Goal: Task Accomplishment & Management: Manage account settings

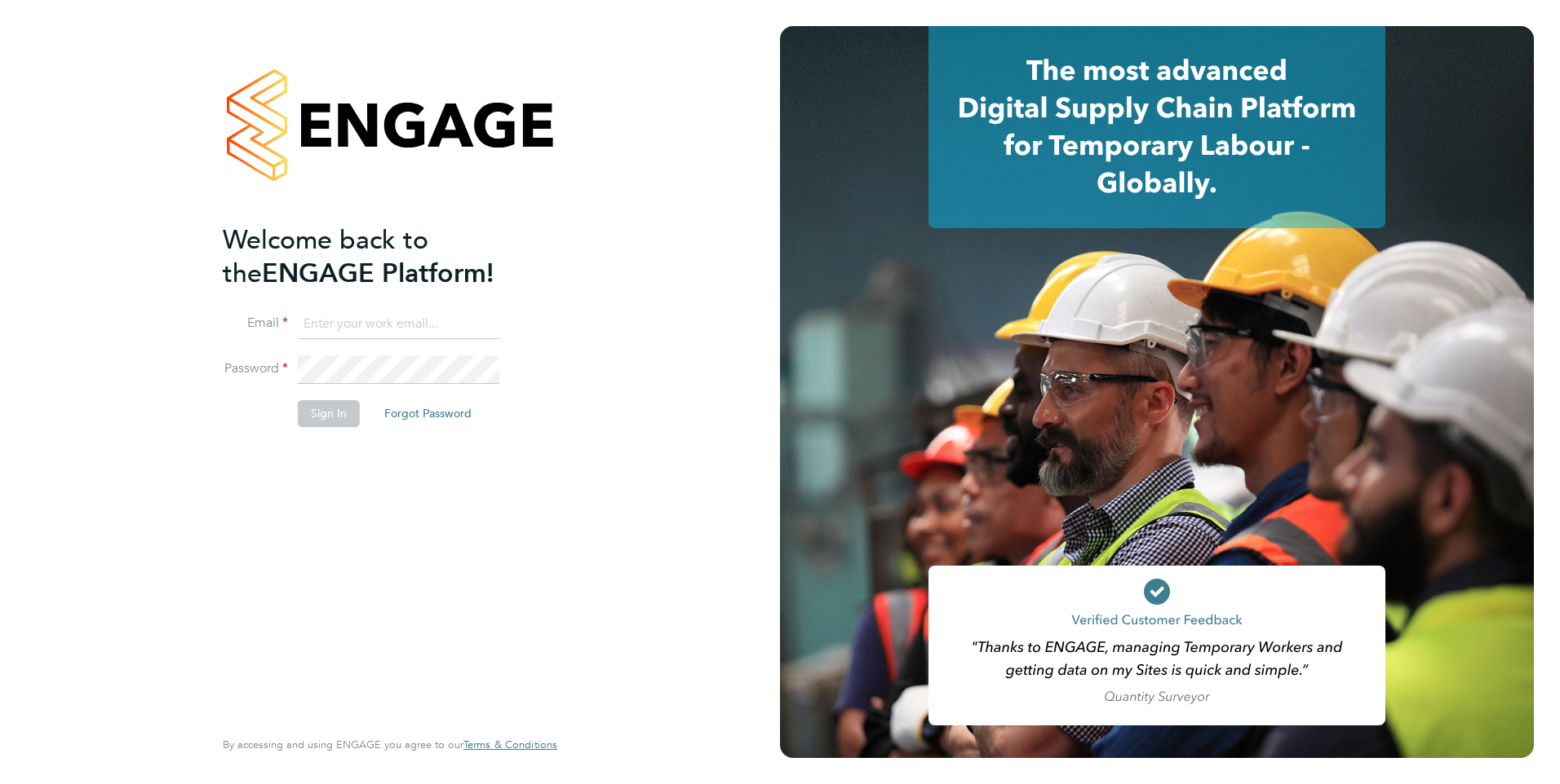
type input "[EMAIL_ADDRESS][DOMAIN_NAME]"
click at [329, 414] on button "Sign In" at bounding box center [328, 413] width 62 height 26
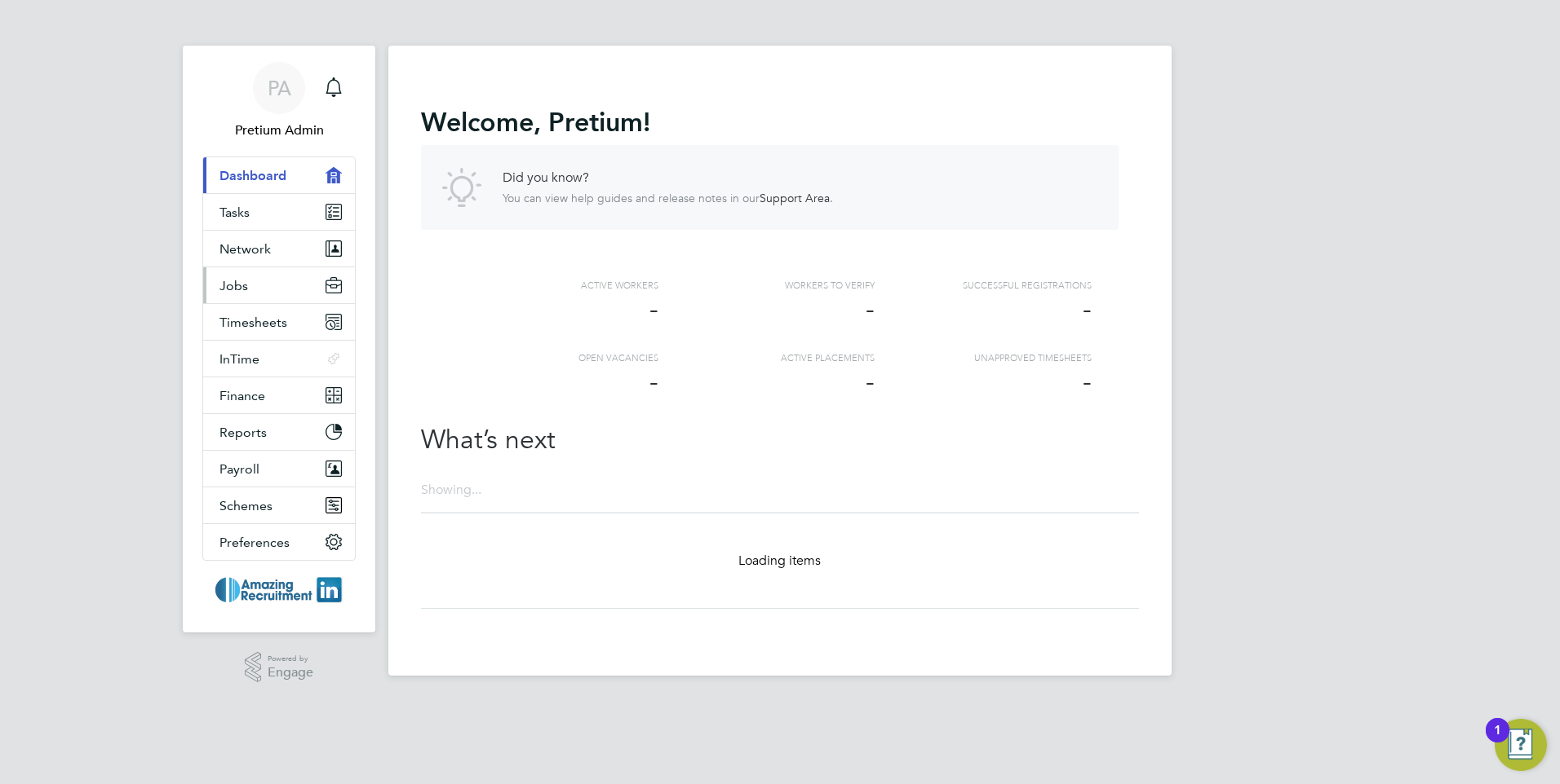
click at [264, 287] on button "Jobs" at bounding box center [278, 285] width 151 height 36
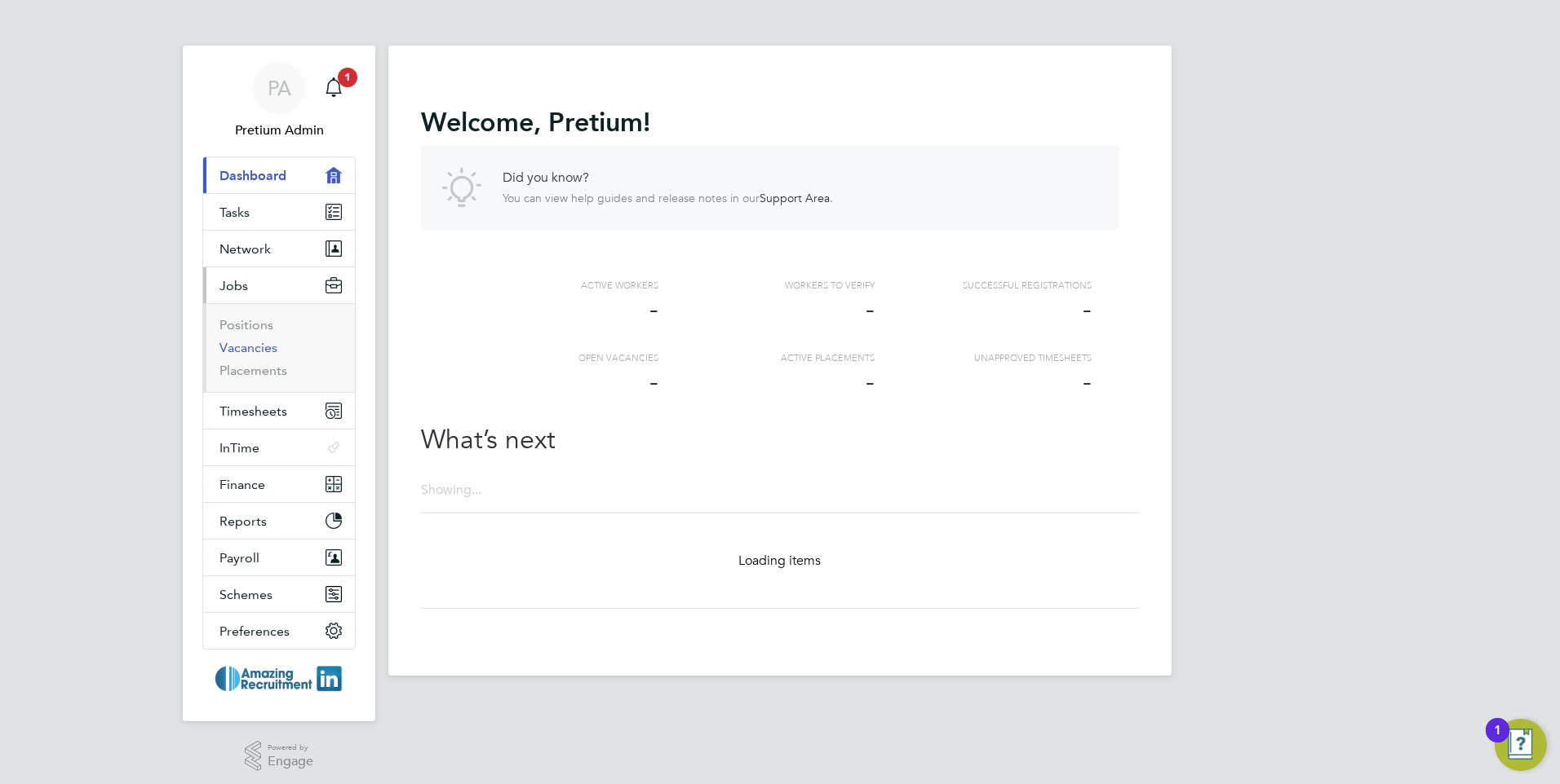
click at [259, 350] on link "Vacancies" at bounding box center [248, 347] width 58 height 15
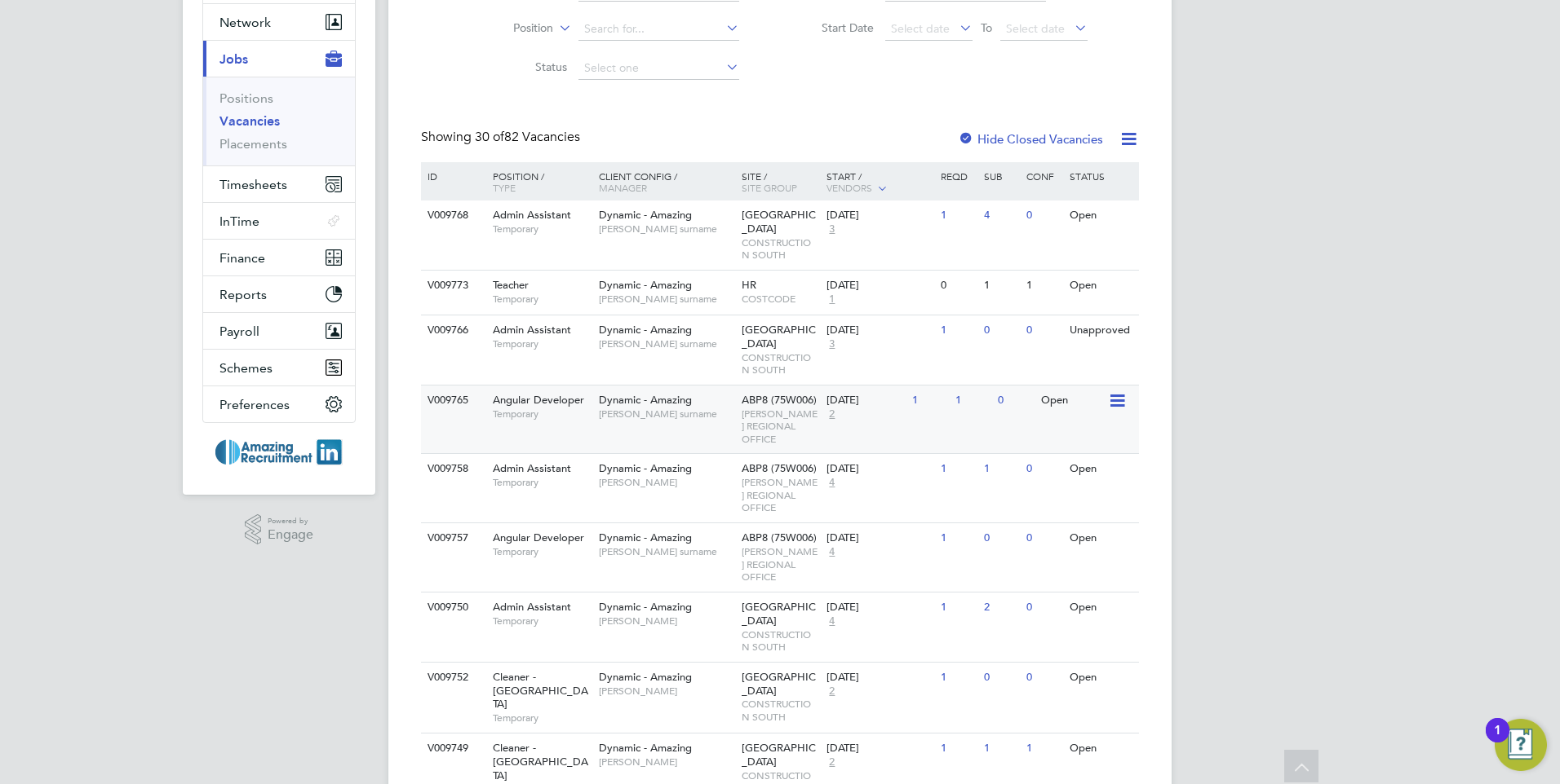
scroll to position [149, 0]
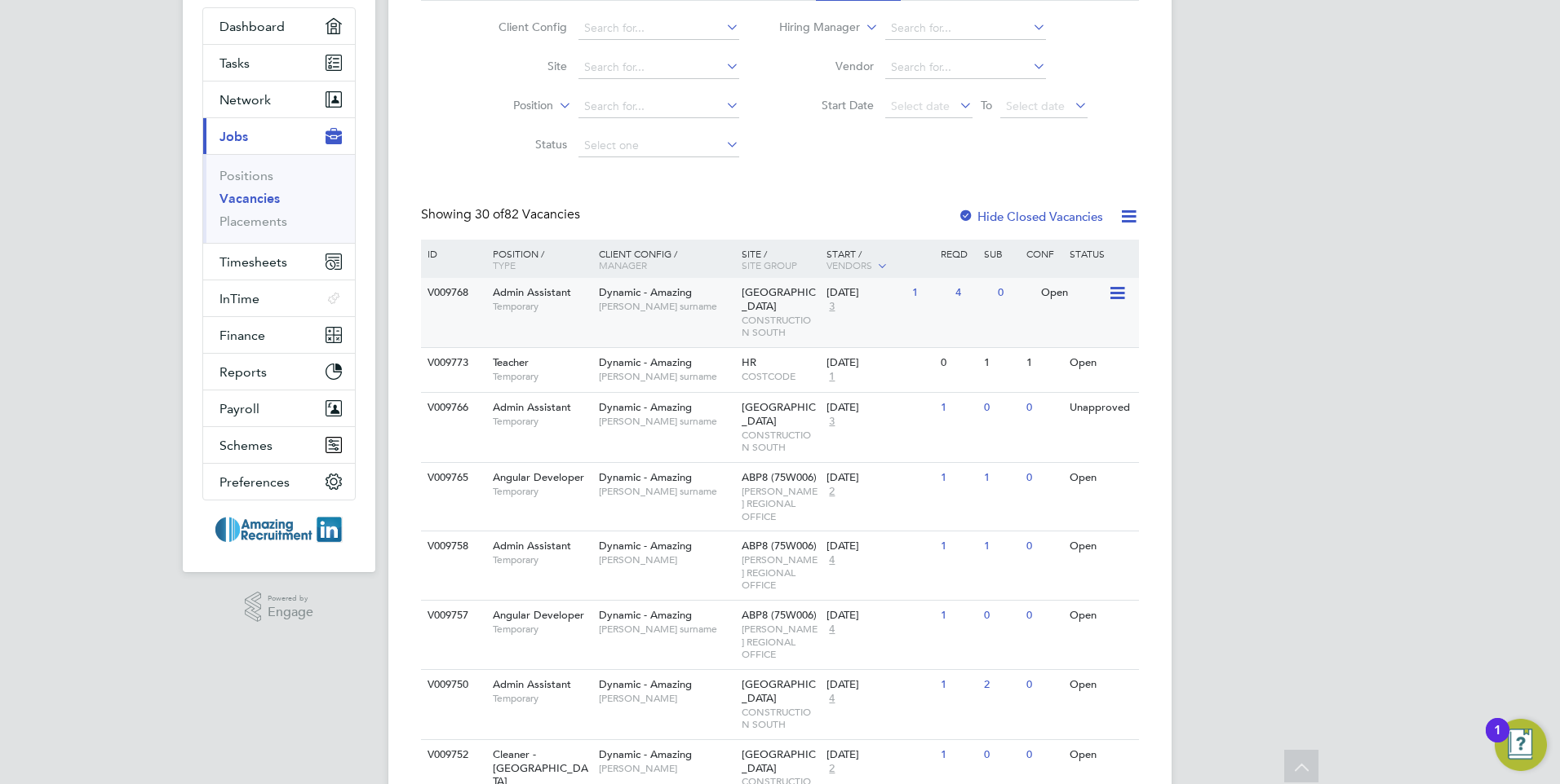
click at [722, 312] on span "[PERSON_NAME] surname" at bounding box center [665, 306] width 134 height 13
click at [556, 302] on span "Temporary" at bounding box center [542, 306] width 98 height 13
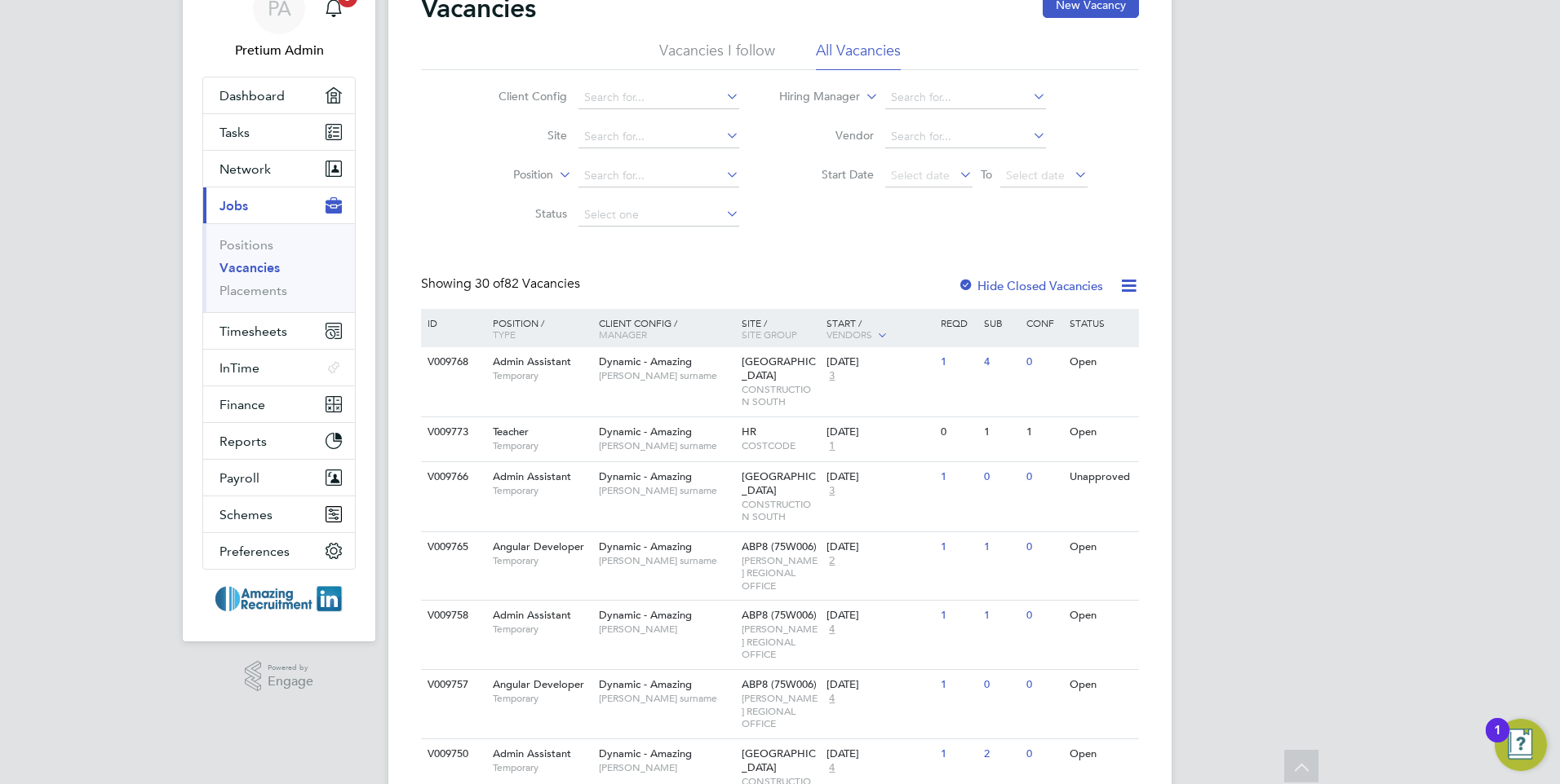
scroll to position [0, 0]
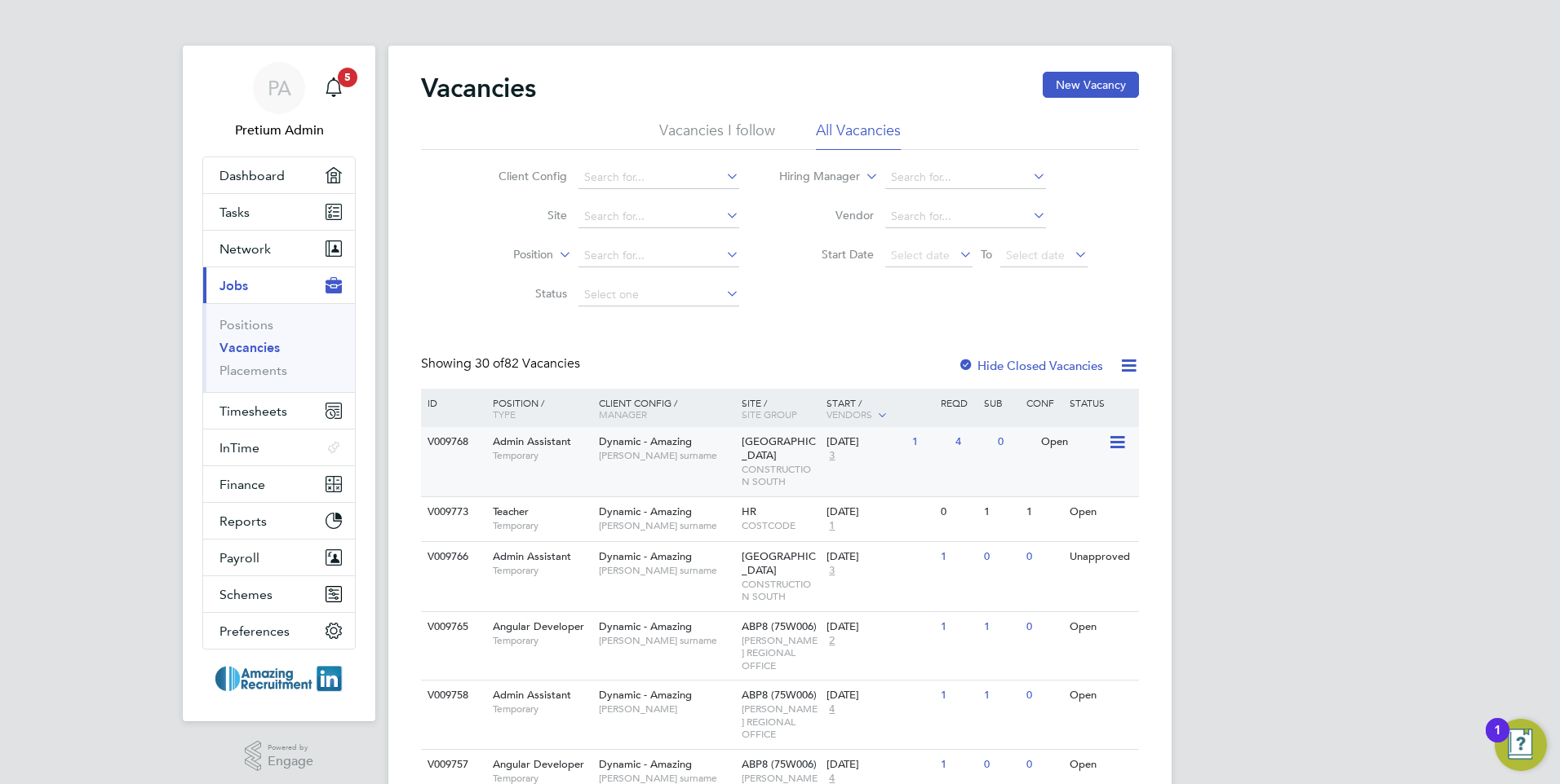
click at [716, 469] on div "Dynamic - Amazing Timothy surname" at bounding box center [666, 448] width 143 height 43
drag, startPoint x: 282, startPoint y: 106, endPoint x: 297, endPoint y: 112, distance: 16.2
click at [282, 106] on div "PA" at bounding box center [279, 88] width 52 height 52
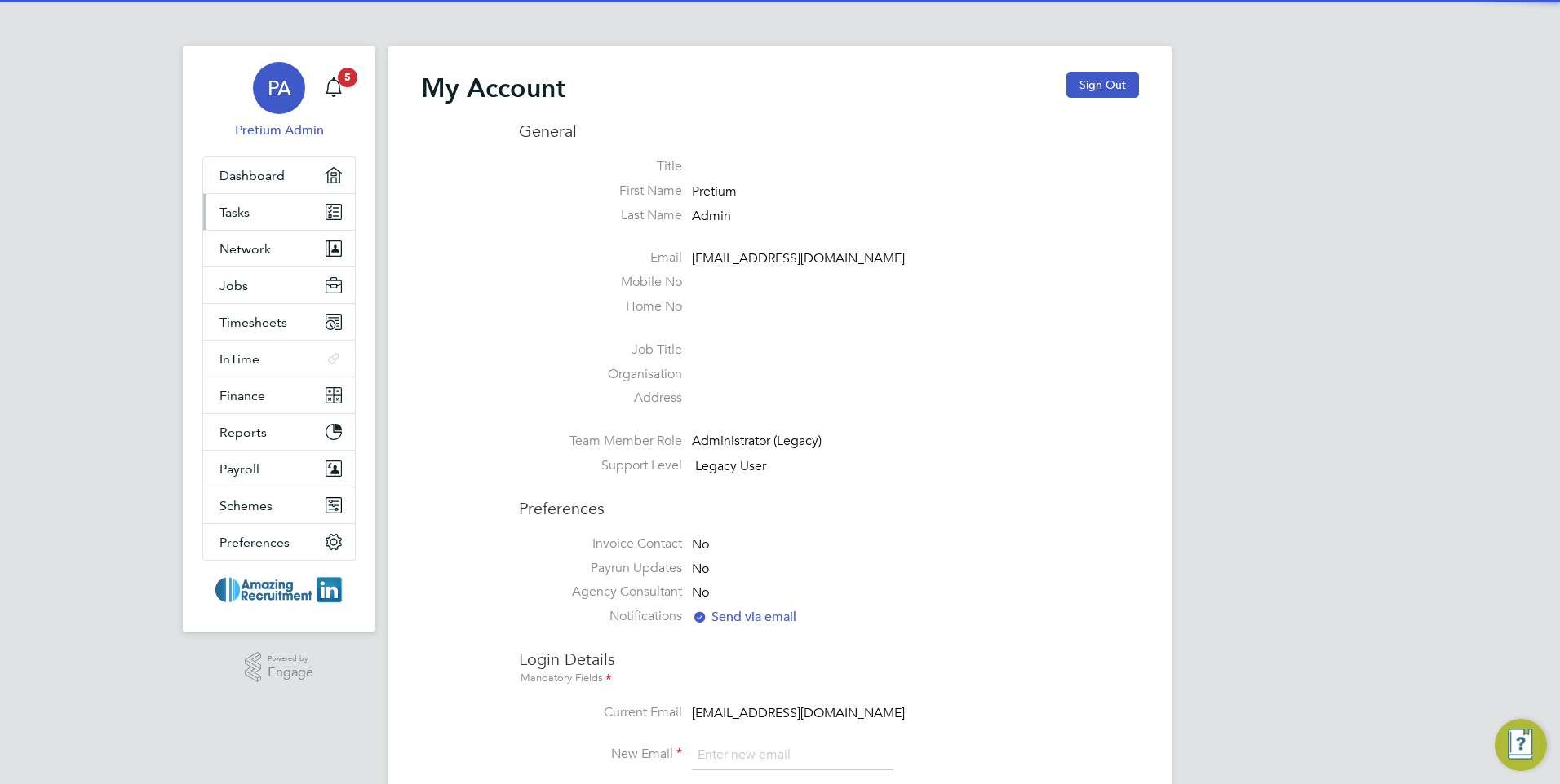
type input "Engage2@pretiumresourcing.co.uk"
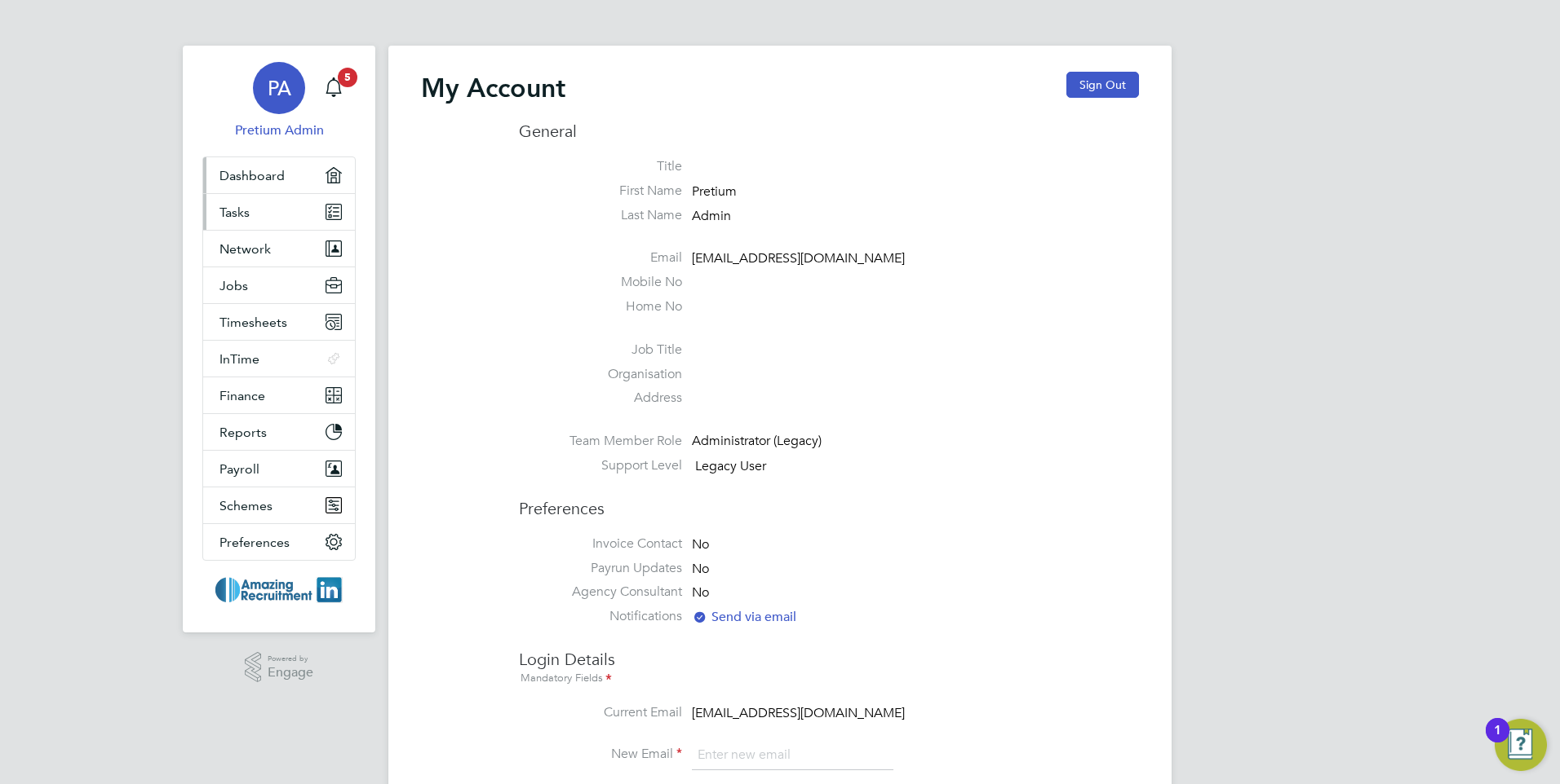
drag, startPoint x: 297, startPoint y: 178, endPoint x: 271, endPoint y: 217, distance: 46.9
click at [295, 179] on link "Dashboard" at bounding box center [278, 175] width 151 height 36
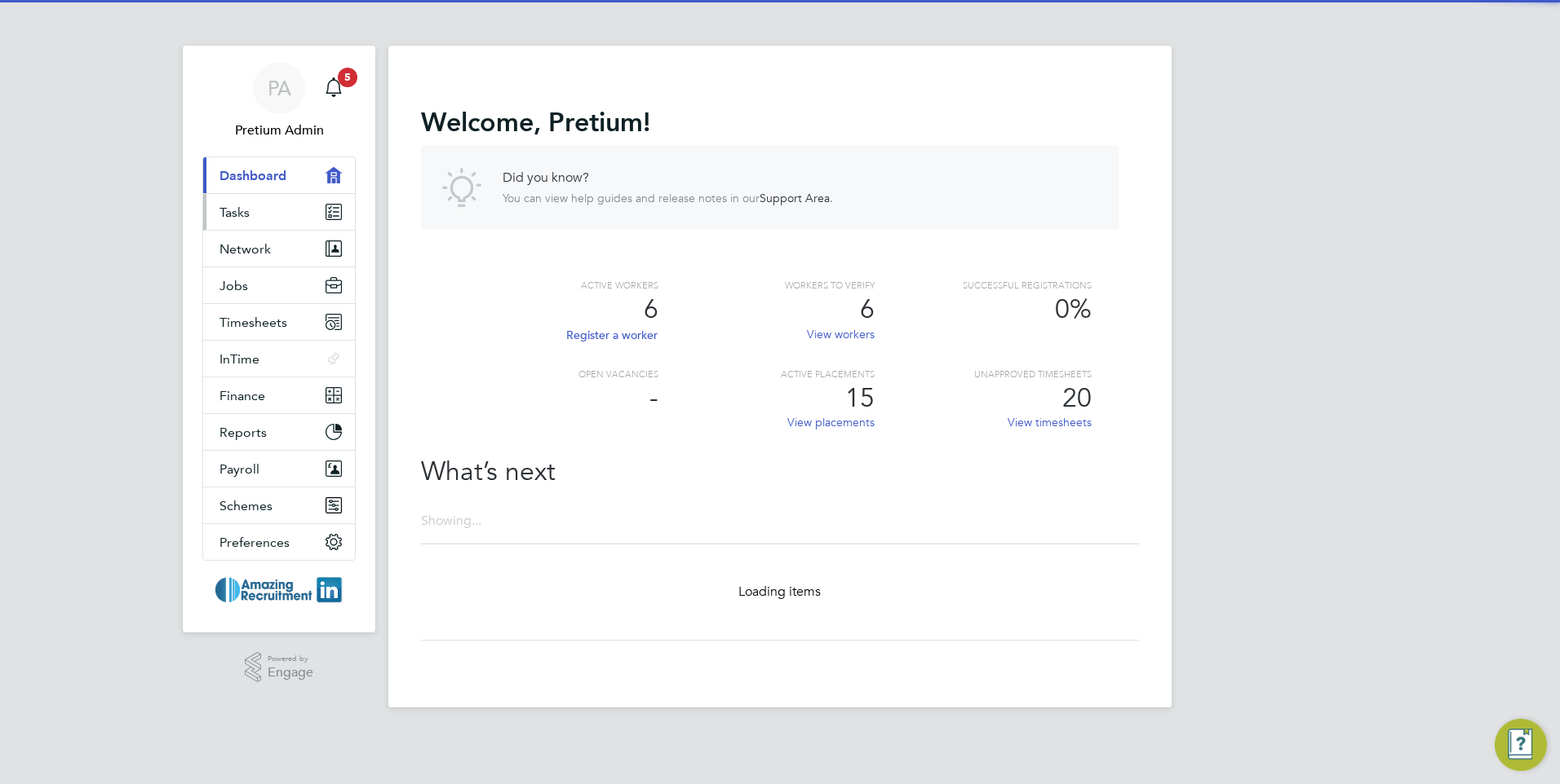
click at [270, 215] on link "Tasks" at bounding box center [278, 212] width 151 height 36
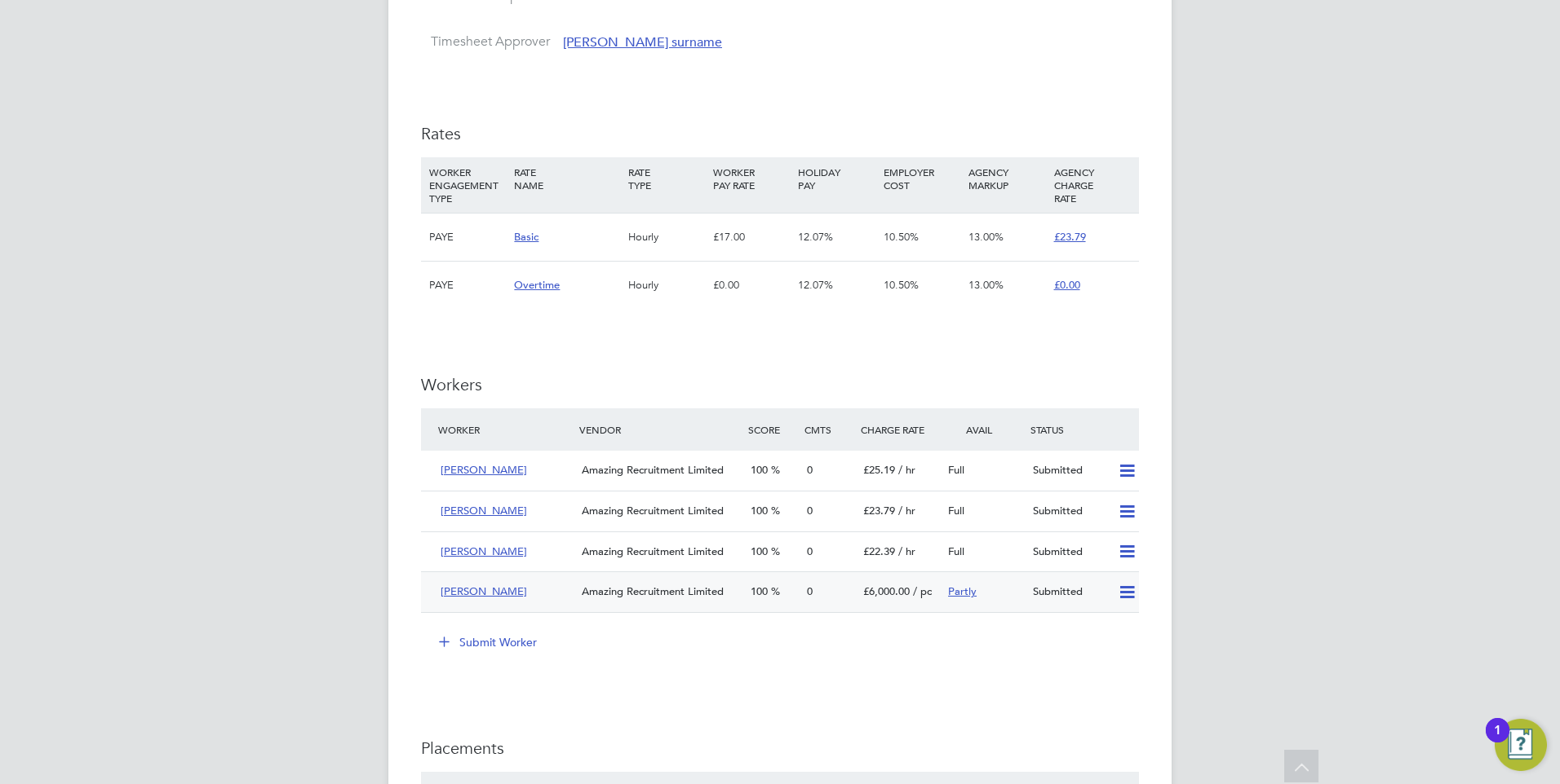
click at [1128, 592] on icon at bounding box center [1126, 593] width 20 height 13
click at [843, 654] on div "Submit Worker" at bounding box center [782, 642] width 711 height 26
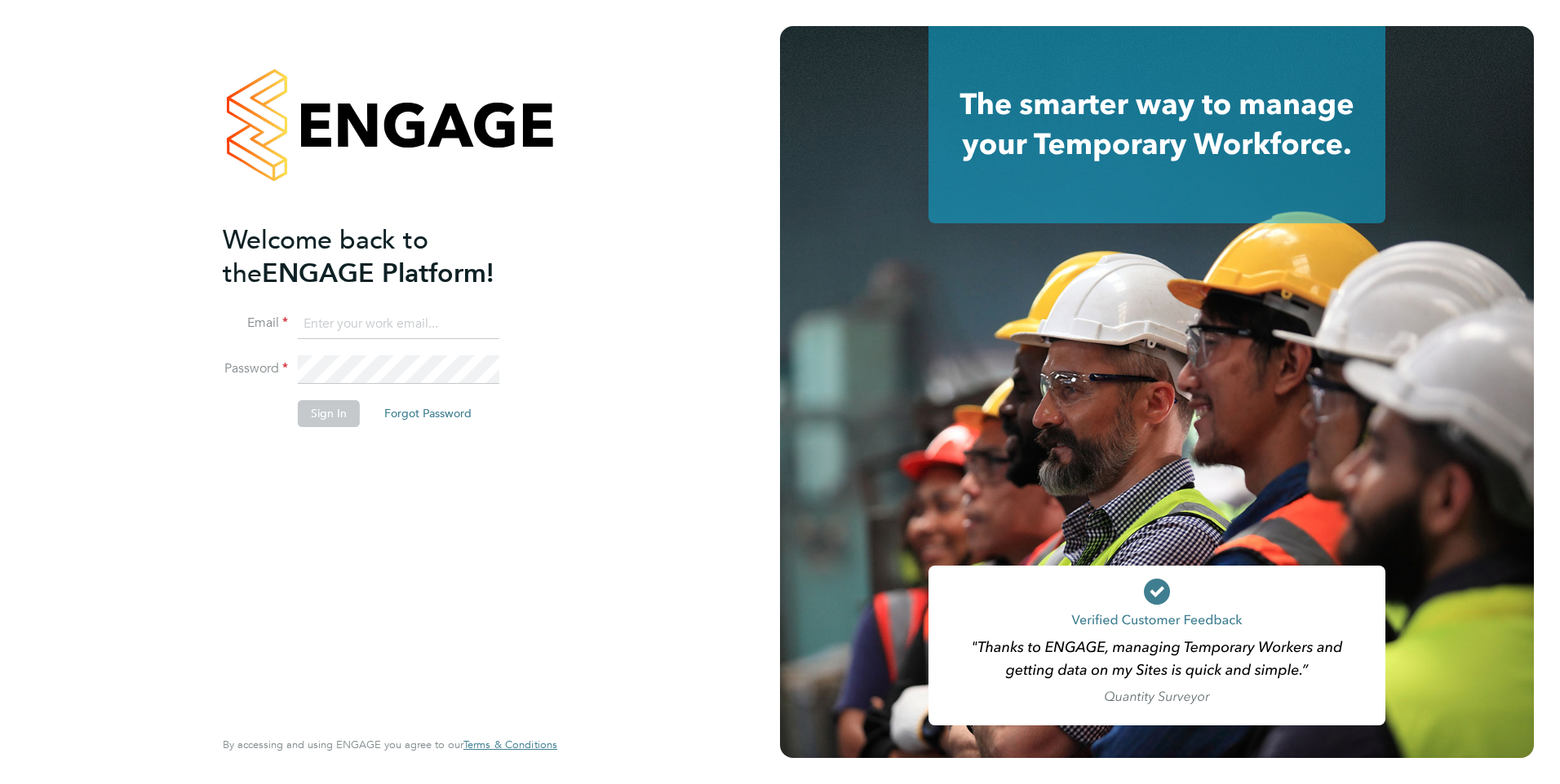
type input "Engage1@pretiumresourcing.co.uk"
click at [340, 423] on button "Sign In" at bounding box center [328, 413] width 62 height 26
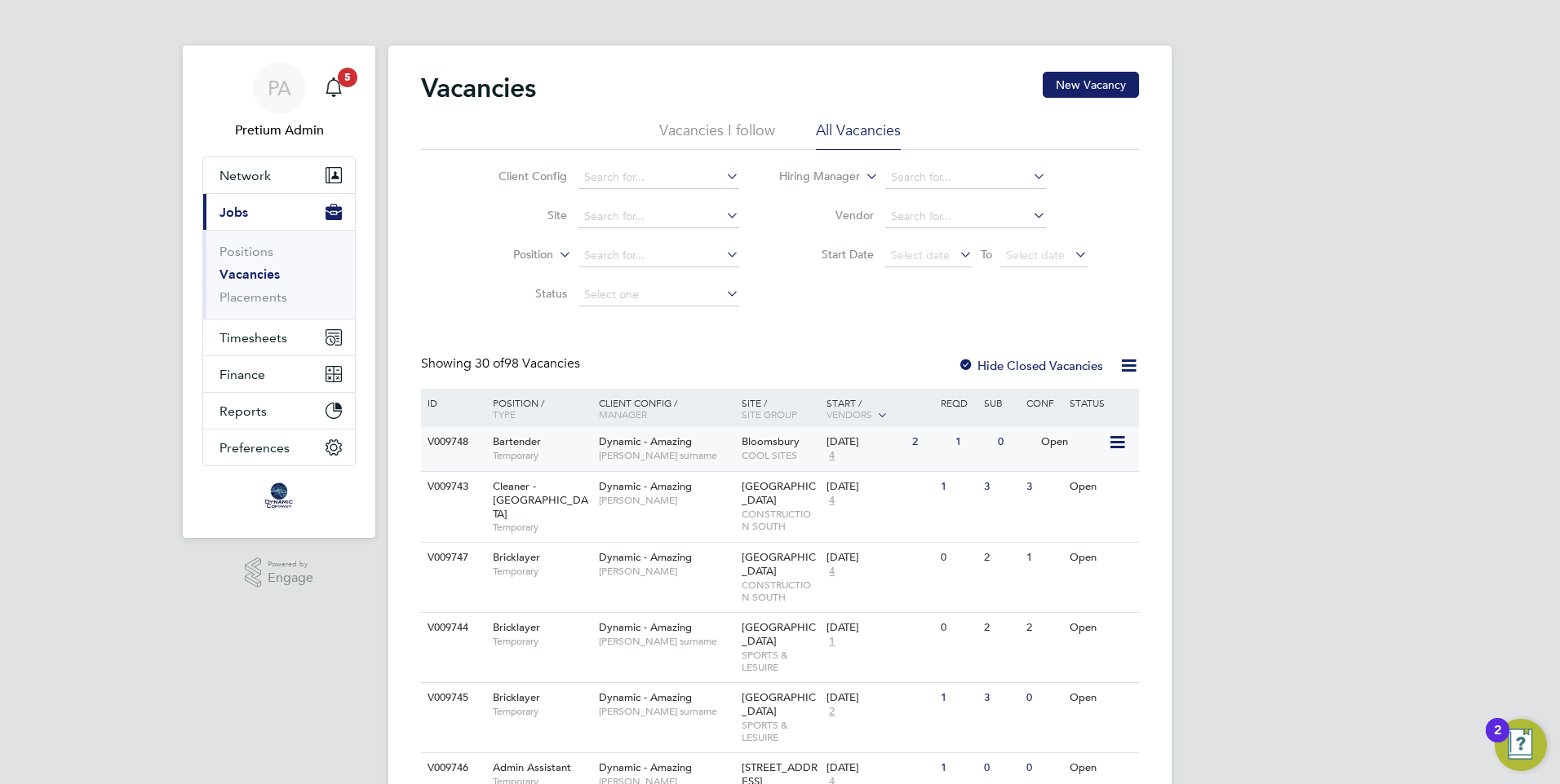
click at [707, 461] on span "[PERSON_NAME] surname" at bounding box center [665, 456] width 134 height 13
click at [700, 636] on span "[PERSON_NAME] surname" at bounding box center [665, 642] width 134 height 13
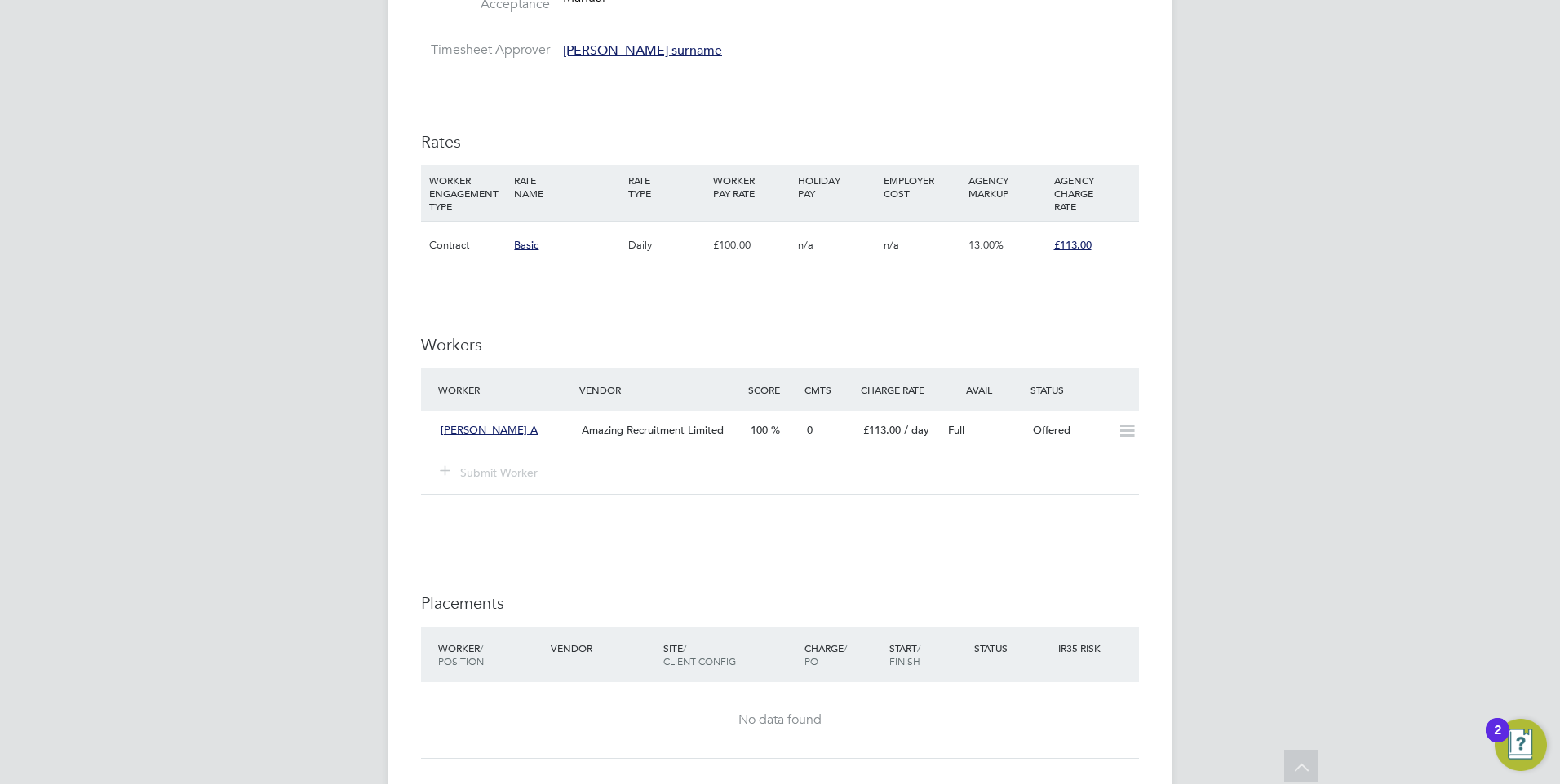
scroll to position [1010, 0]
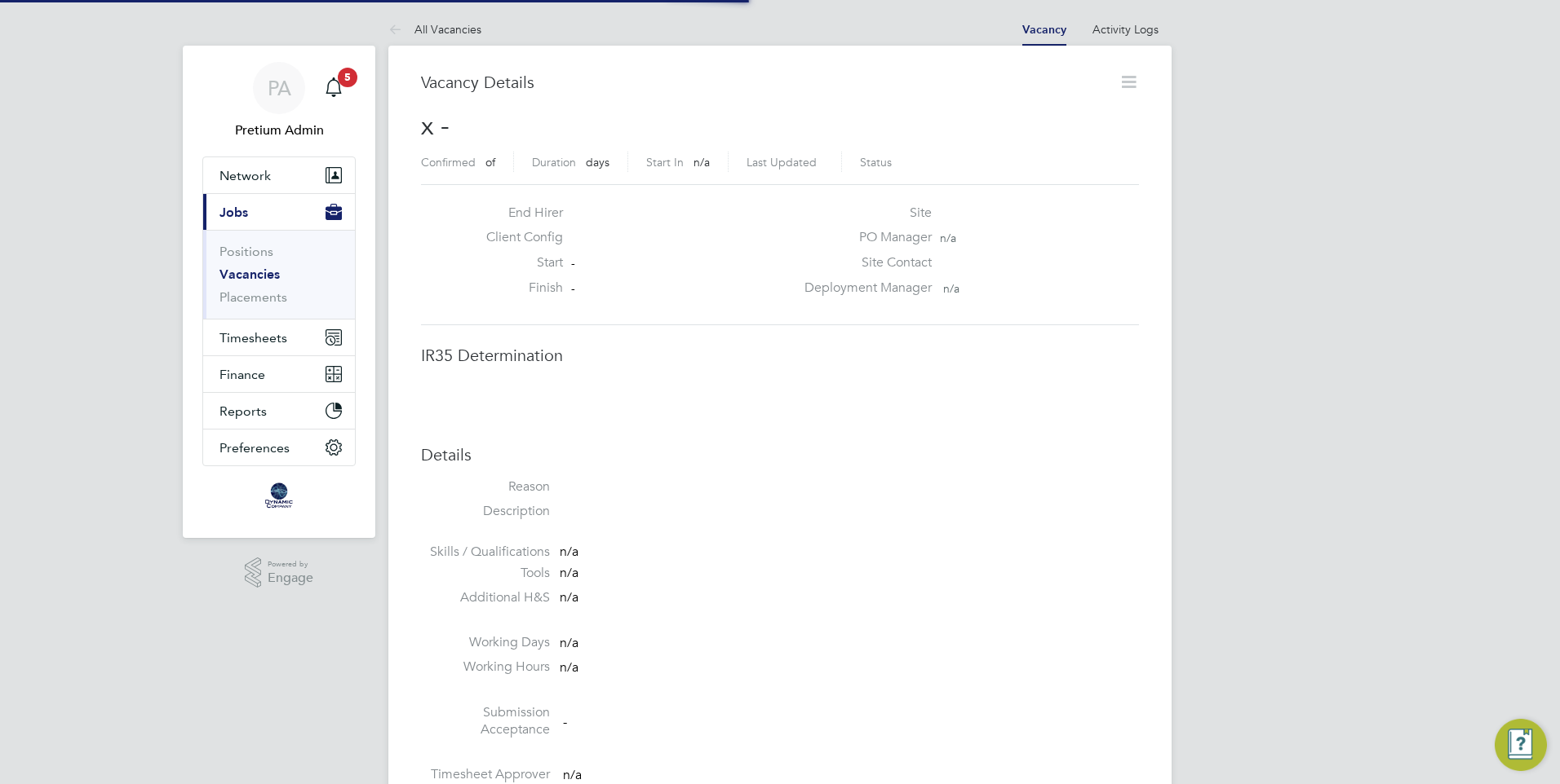
scroll to position [9, 9]
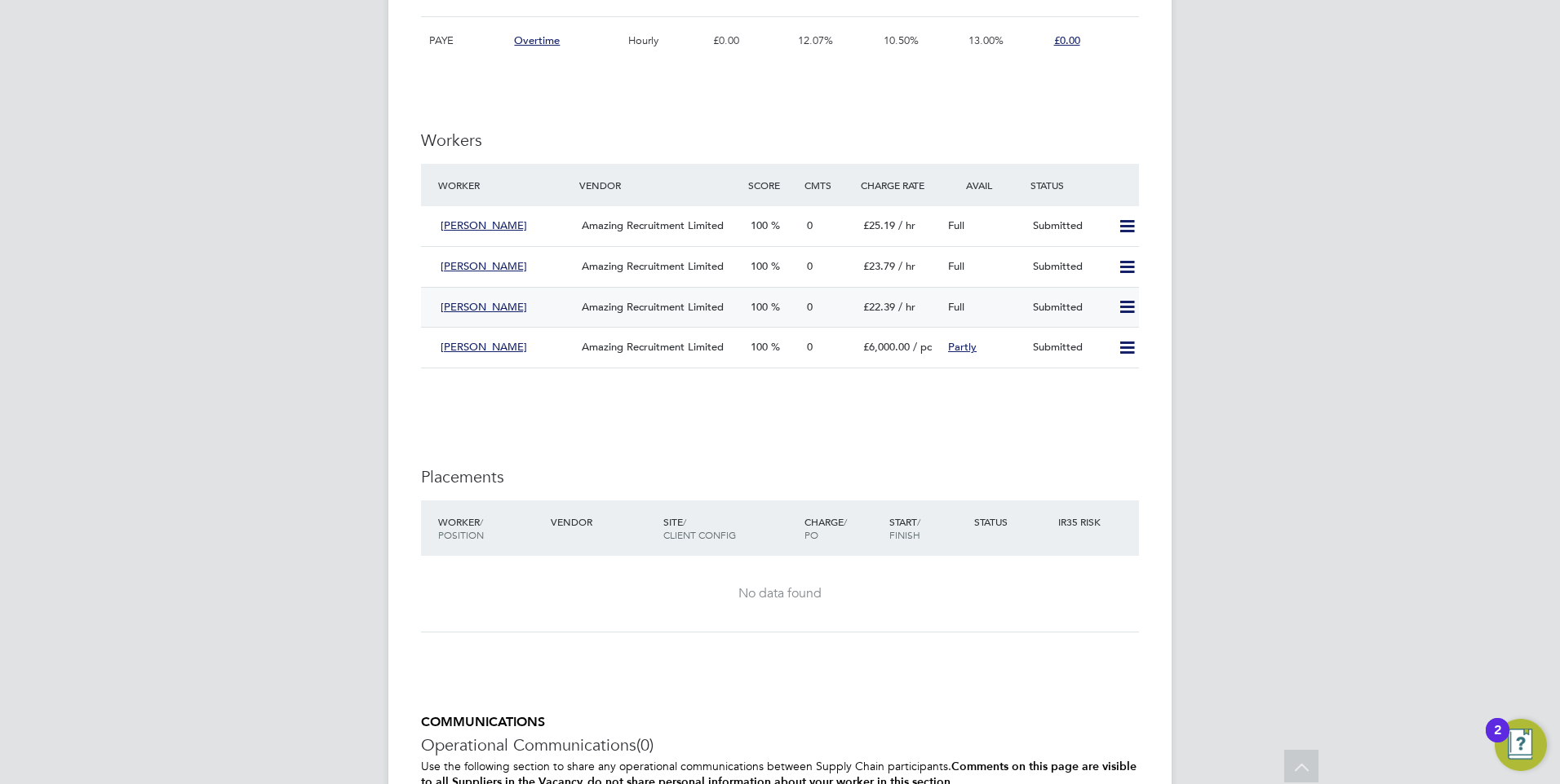
click at [1127, 307] on icon at bounding box center [1126, 307] width 20 height 13
click at [1097, 365] on li "Reject" at bounding box center [1105, 365] width 57 height 23
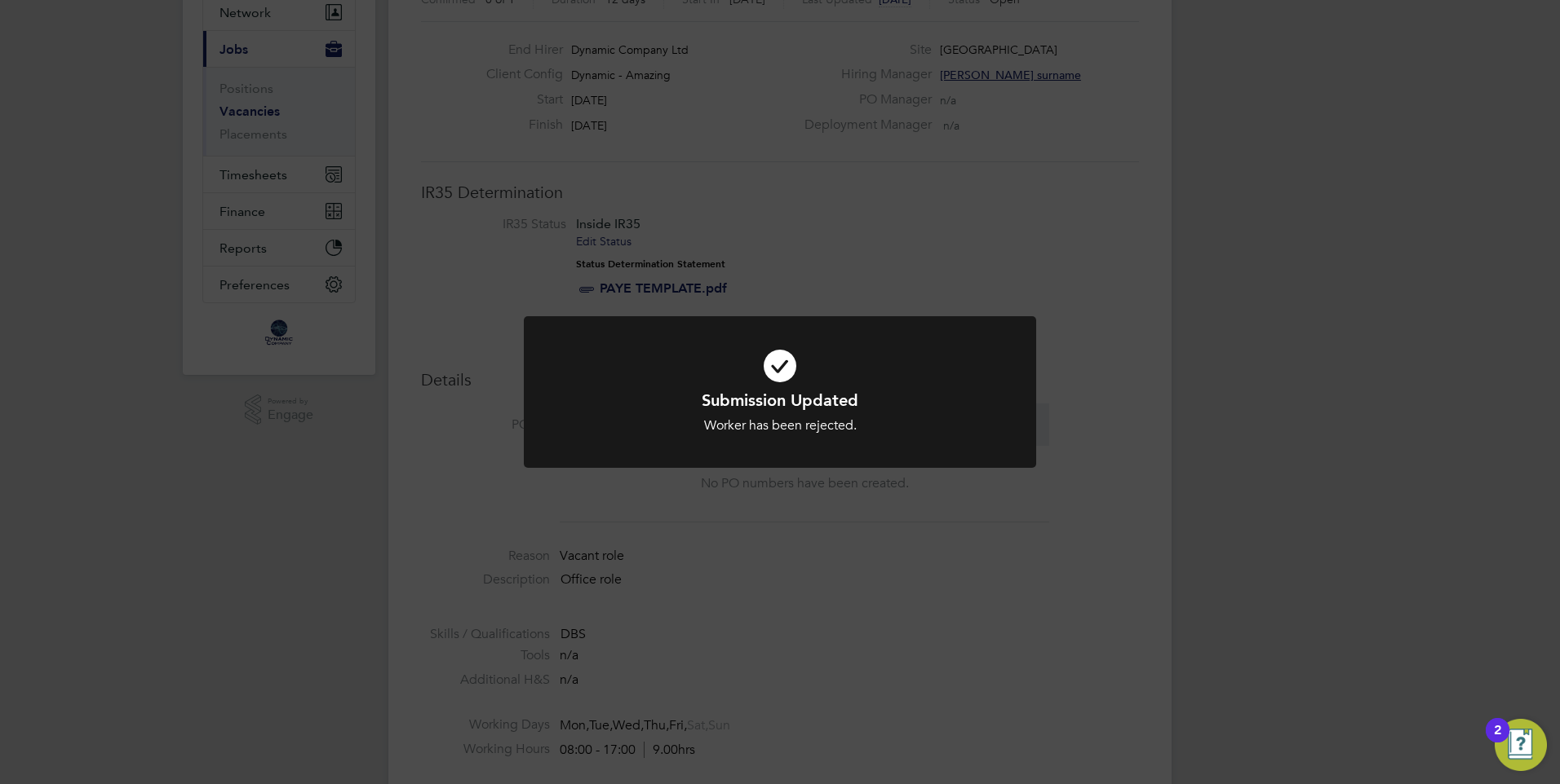
click at [1094, 353] on div "Submission Updated Worker has been rejected. Cancel Okay" at bounding box center [780, 392] width 1560 height 784
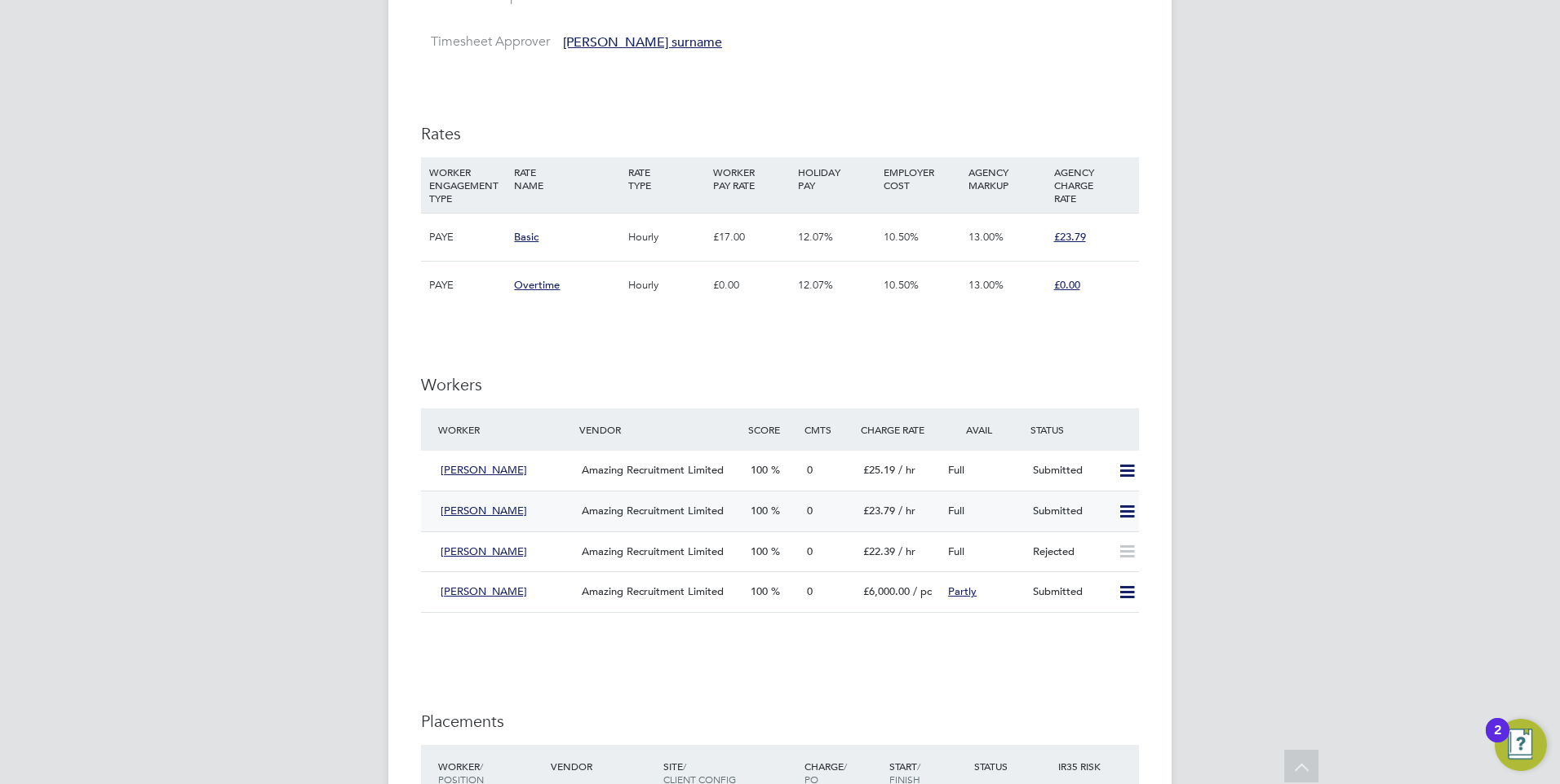
click at [1123, 513] on icon at bounding box center [1126, 512] width 20 height 13
click at [1082, 561] on li "Reject" at bounding box center [1105, 569] width 57 height 23
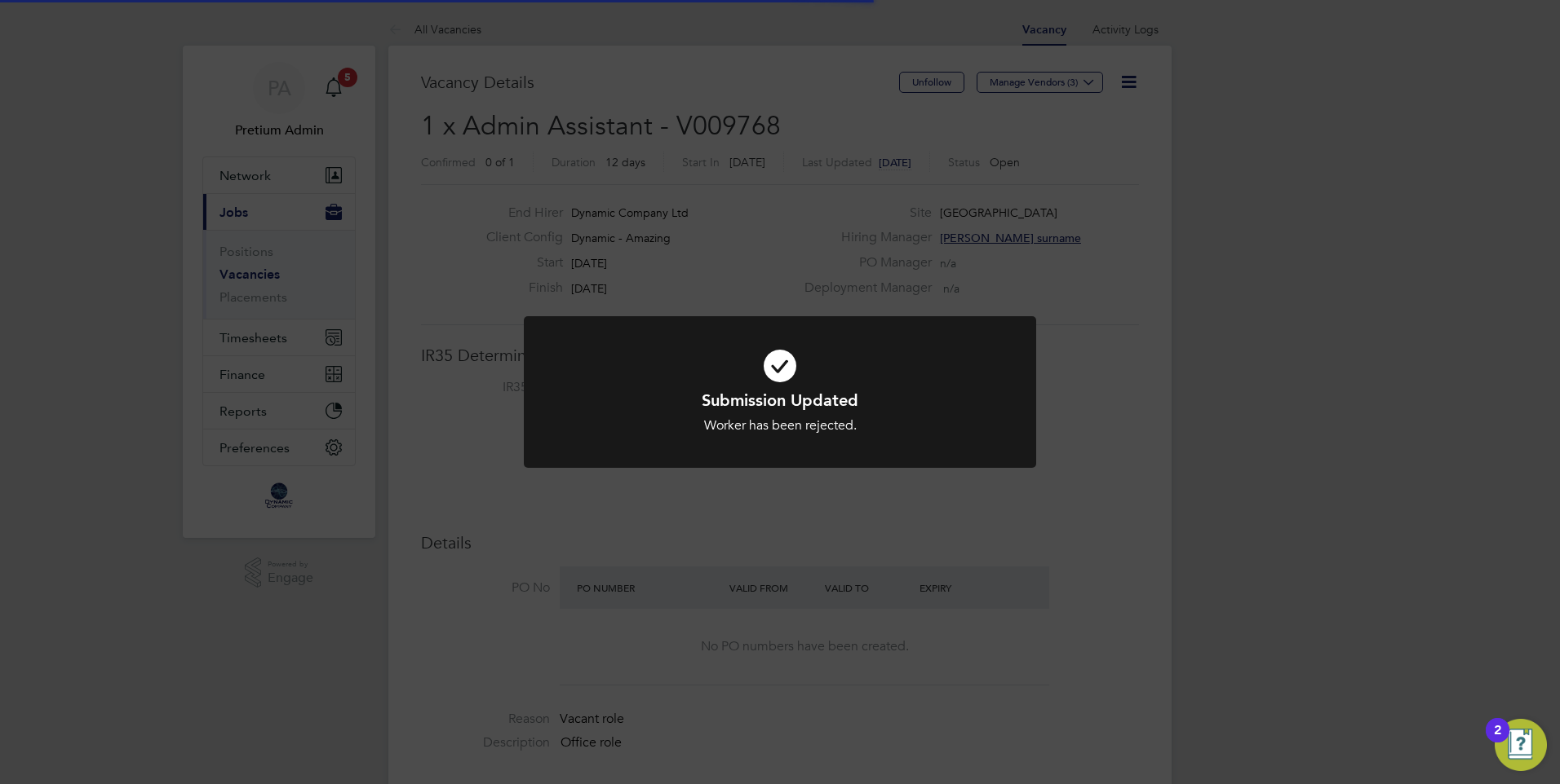
click at [1119, 392] on div "Submission Updated Worker has been rejected. Cancel Okay" at bounding box center [780, 392] width 1560 height 784
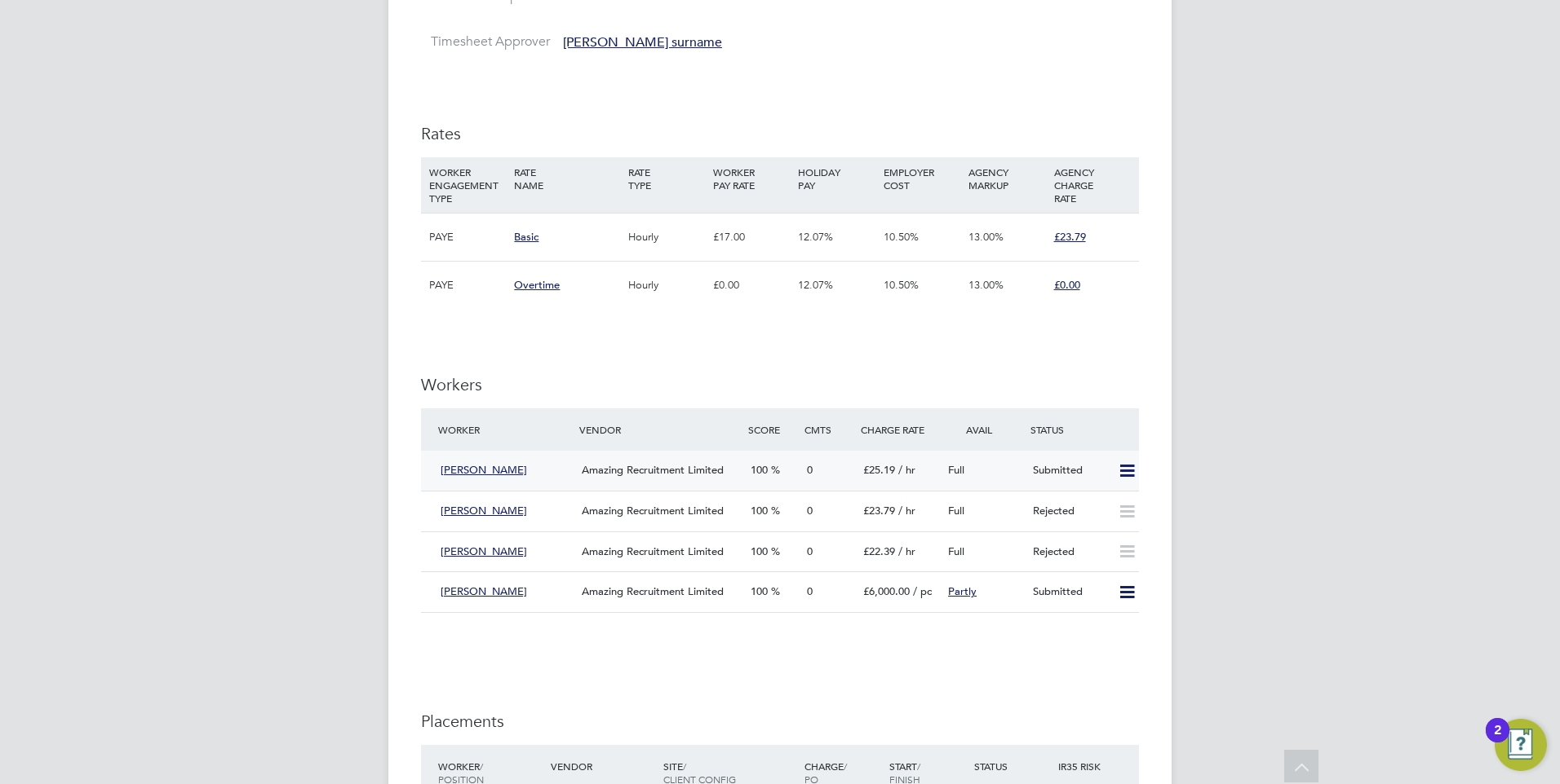
click at [1125, 476] on icon at bounding box center [1126, 471] width 20 height 13
click at [1098, 532] on li "Reject" at bounding box center [1105, 528] width 57 height 23
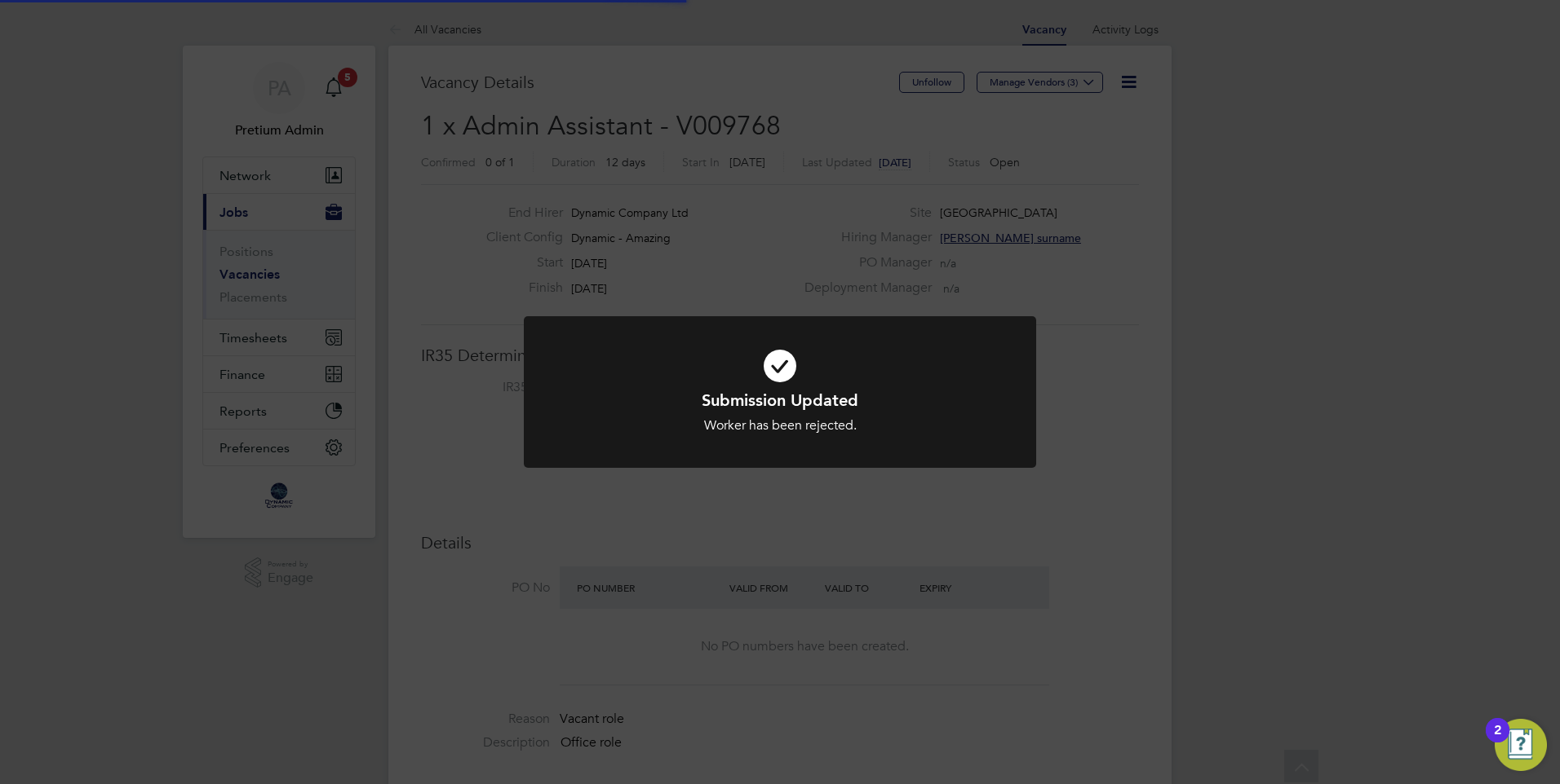
click at [1121, 374] on div "Submission Updated Worker has been rejected. Cancel Okay" at bounding box center [780, 392] width 1560 height 784
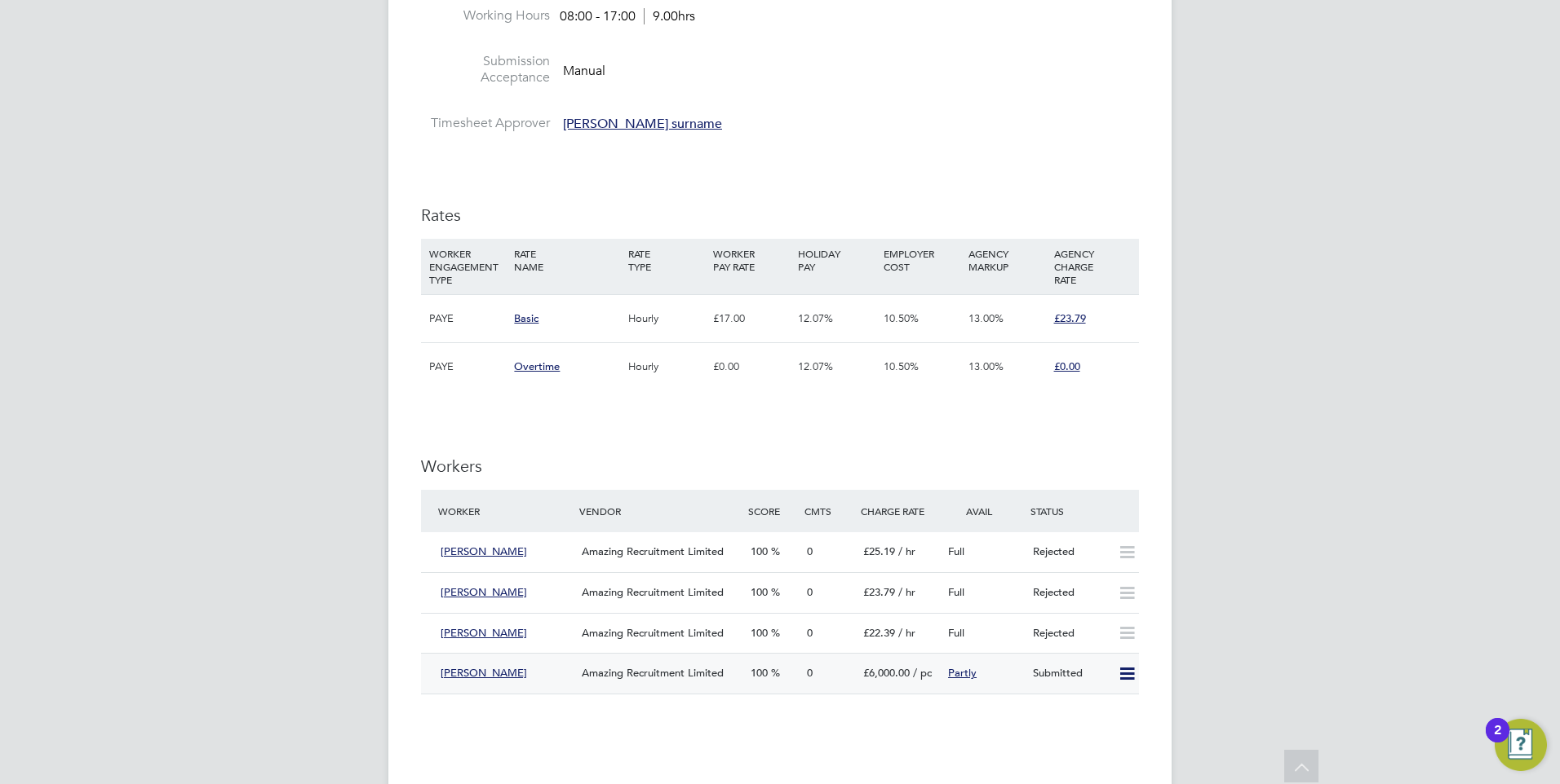
click at [1134, 670] on icon at bounding box center [1126, 675] width 20 height 13
drag, startPoint x: 1101, startPoint y: 733, endPoint x: 1099, endPoint y: 723, distance: 10.2
click at [1100, 733] on li "Reject" at bounding box center [1105, 733] width 57 height 23
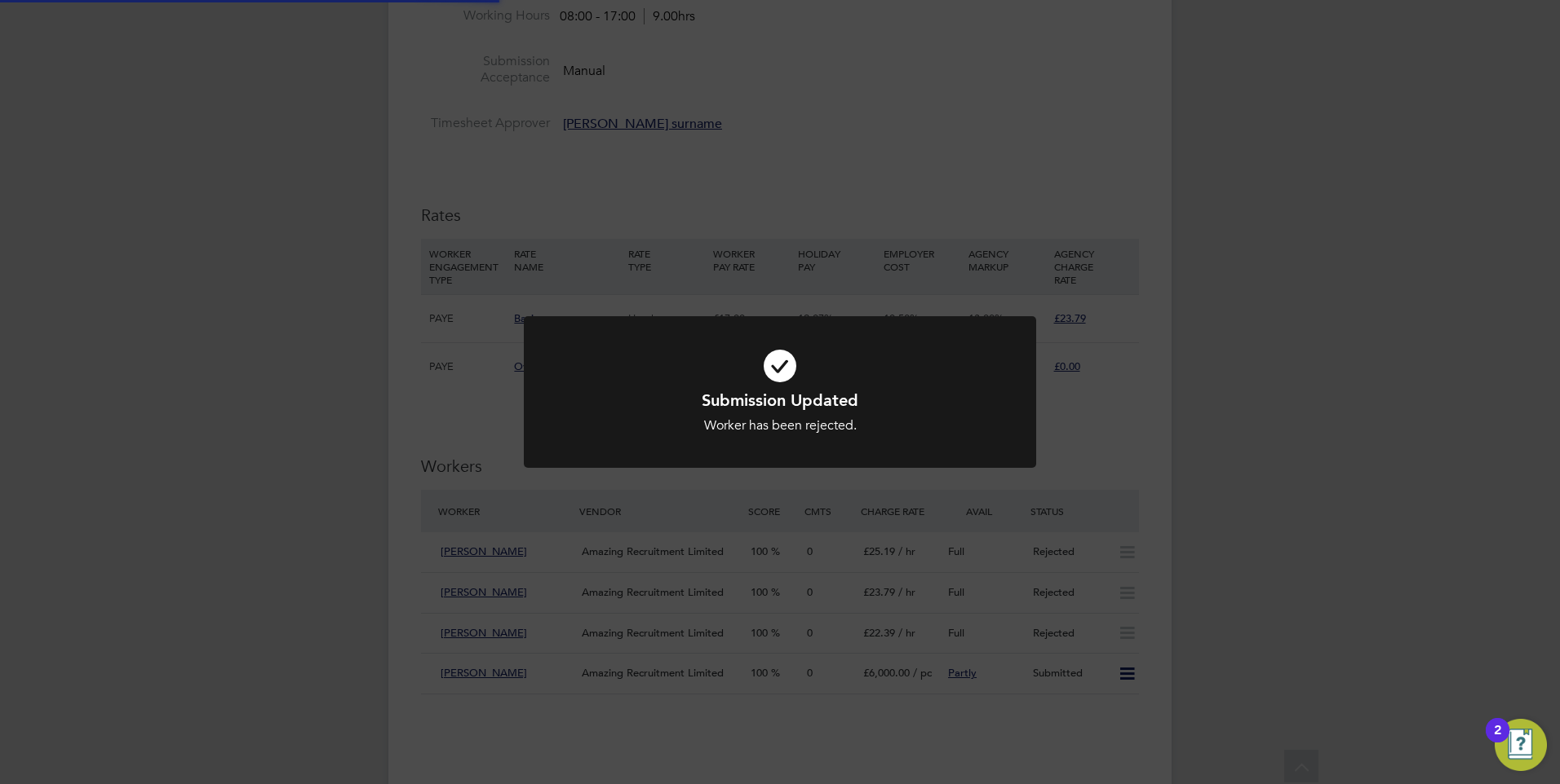
drag, startPoint x: 1097, startPoint y: 433, endPoint x: 886, endPoint y: 154, distance: 349.8
click at [1096, 433] on div "Submission Updated Worker has been rejected. Cancel Okay" at bounding box center [780, 392] width 1560 height 784
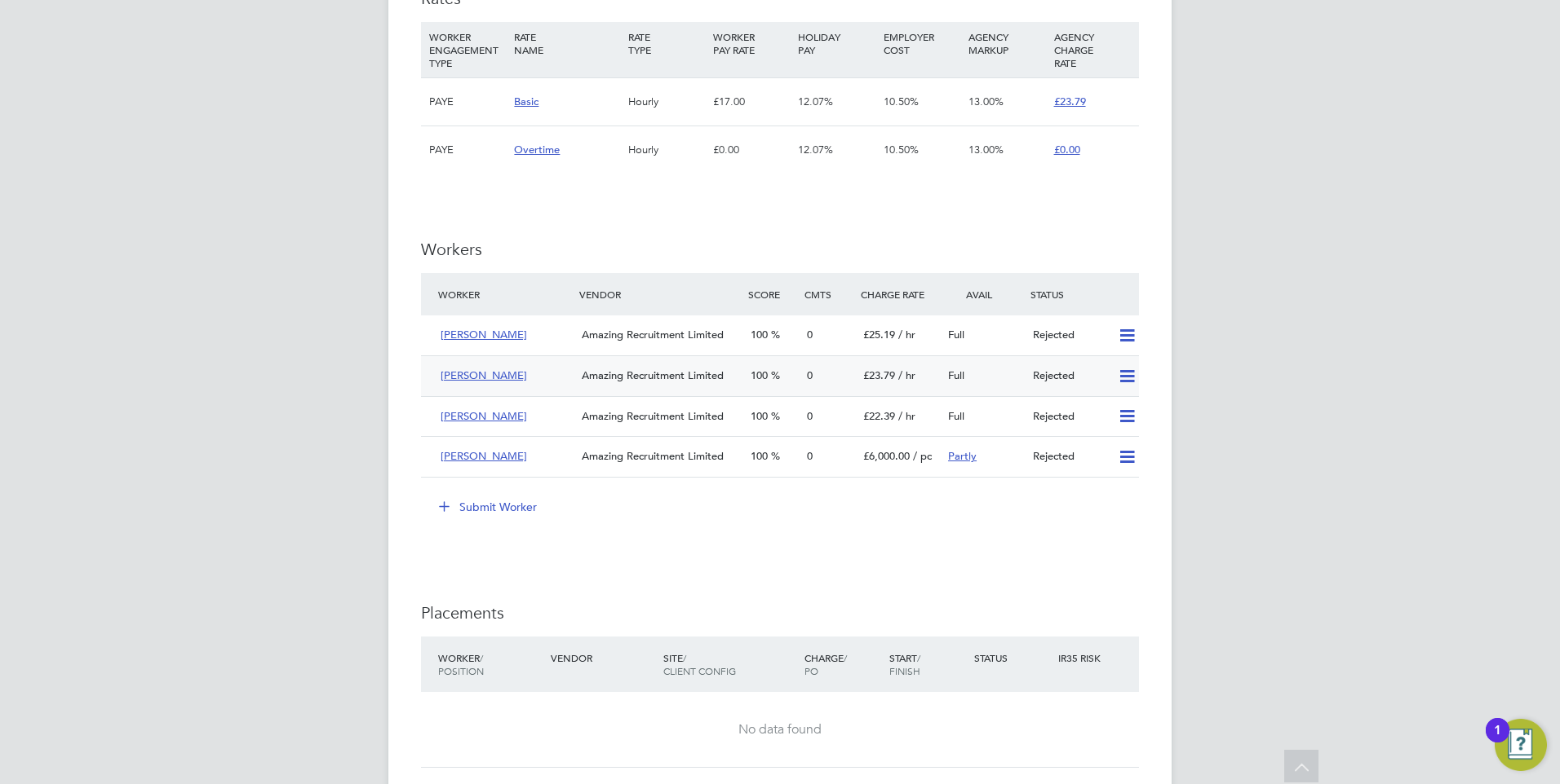
click at [1129, 376] on icon at bounding box center [1126, 377] width 20 height 13
click at [1101, 409] on li "Resubmit" at bounding box center [1099, 411] width 69 height 23
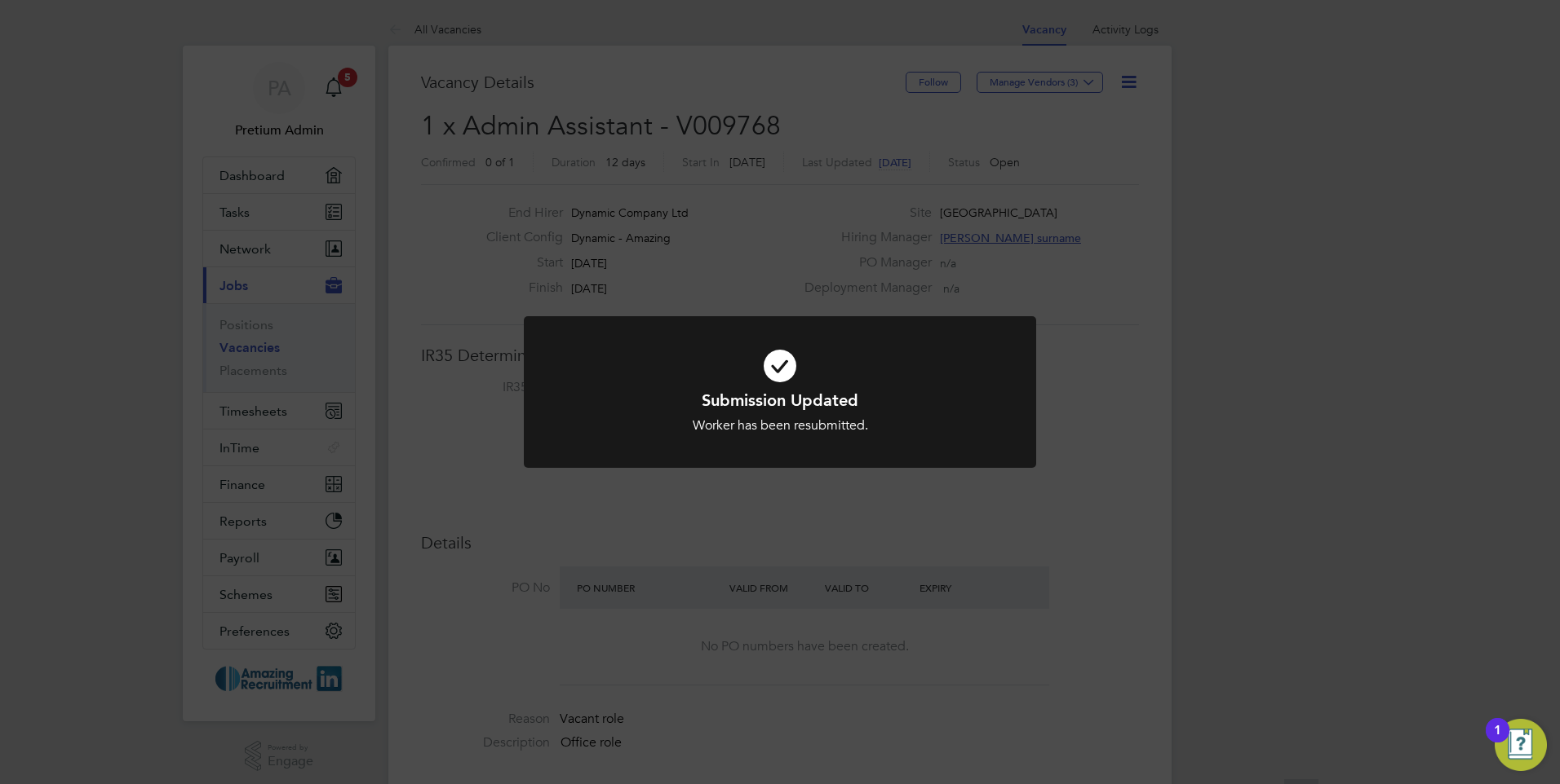
click at [1036, 530] on div "Submission Updated Worker has been resubmitted. Cancel Okay" at bounding box center [780, 392] width 1560 height 784
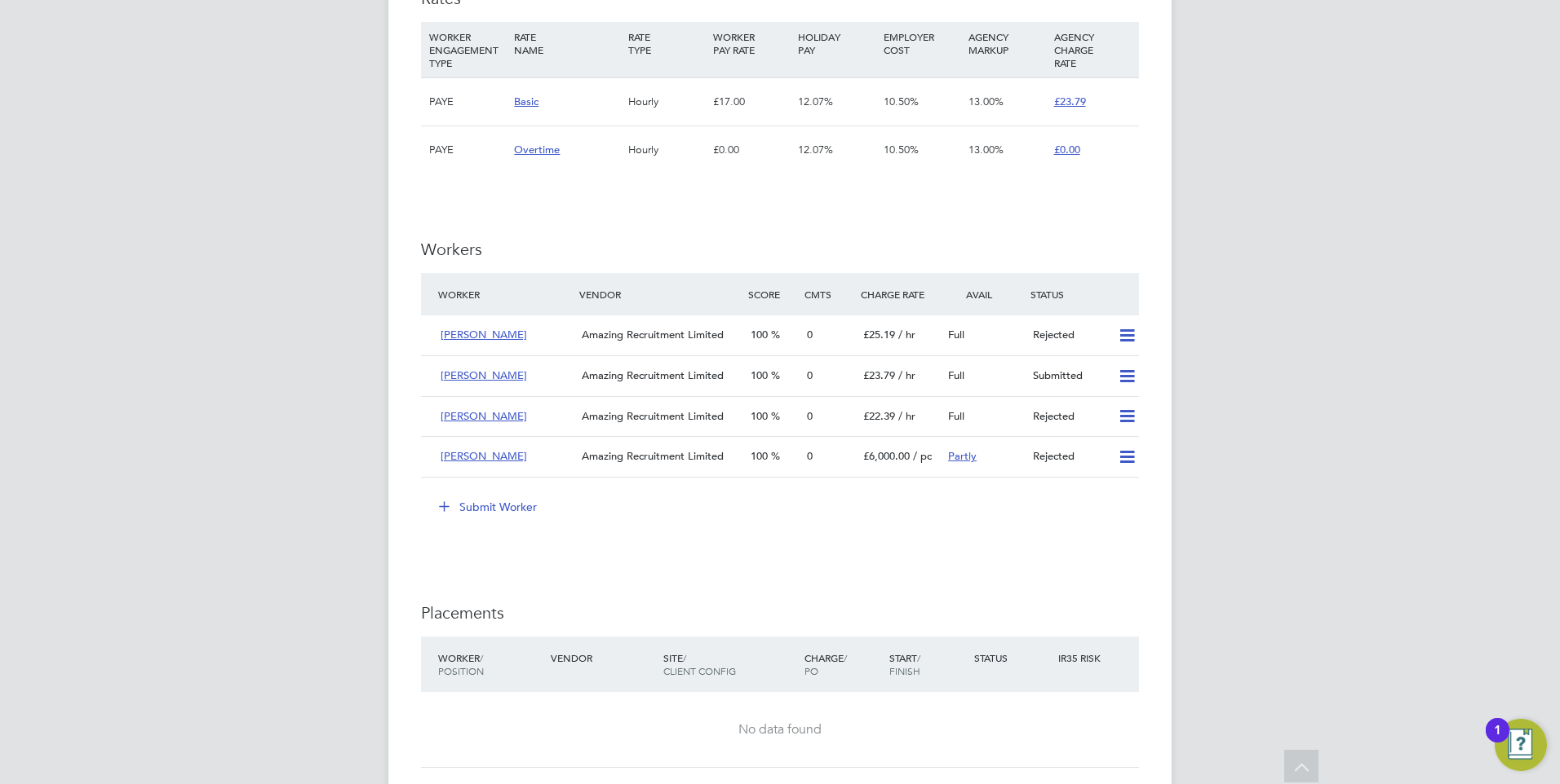
click at [499, 503] on button "Submit Worker" at bounding box center [488, 506] width 123 height 26
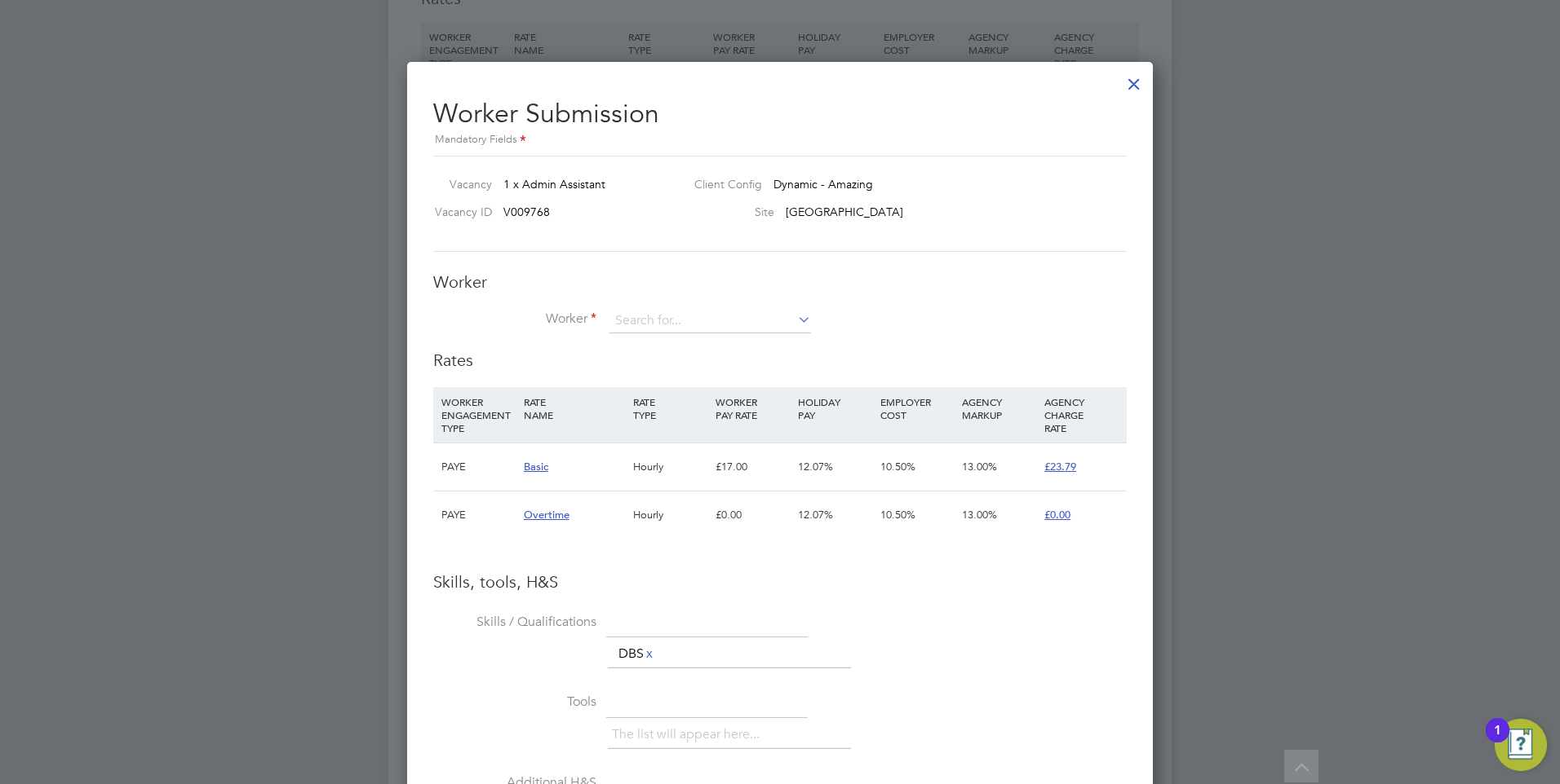
click at [1131, 83] on div at bounding box center [1134, 80] width 30 height 29
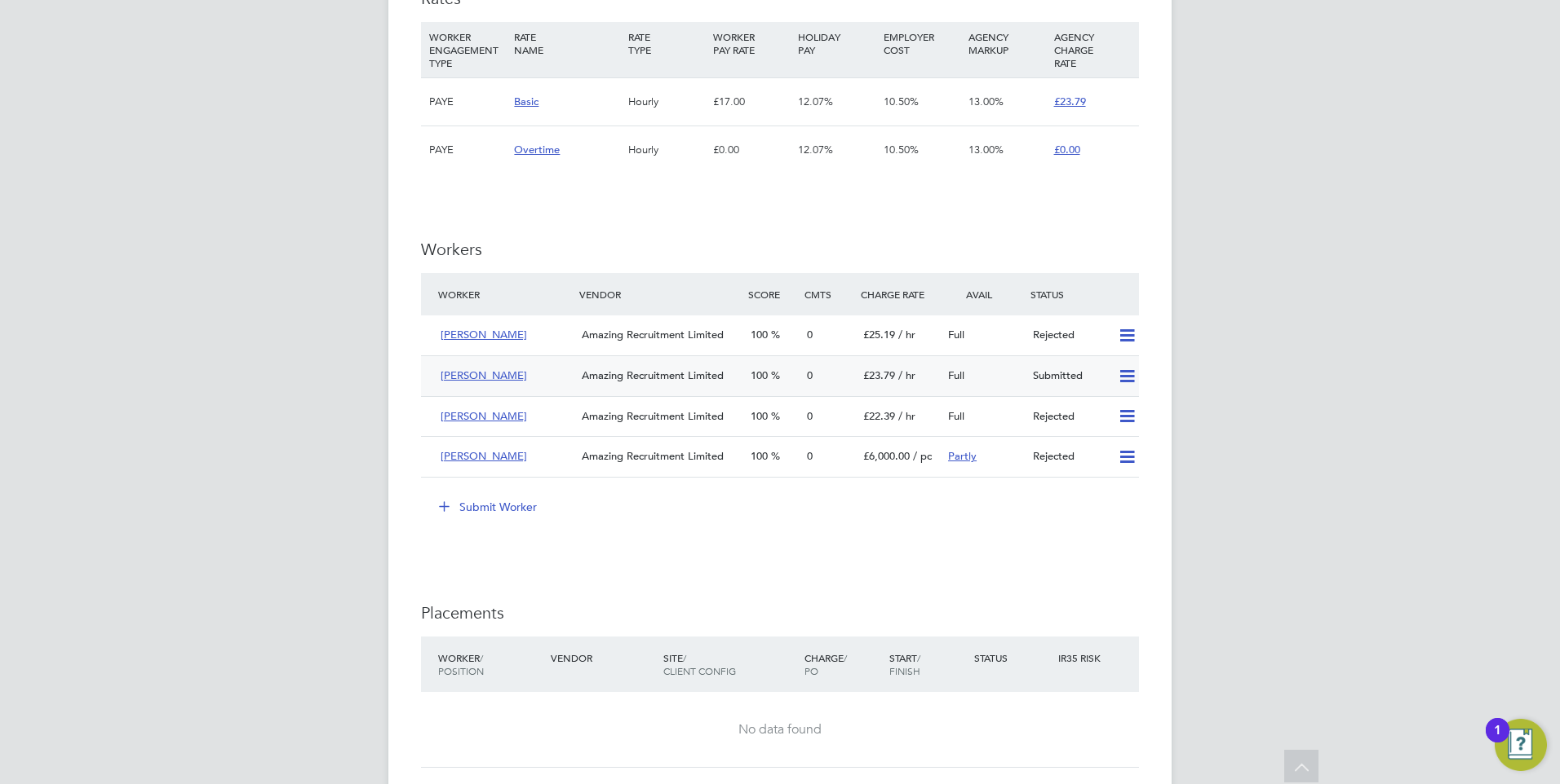
click at [1123, 374] on icon at bounding box center [1126, 377] width 20 height 13
click at [1091, 405] on li "Remove" at bounding box center [1103, 411] width 63 height 23
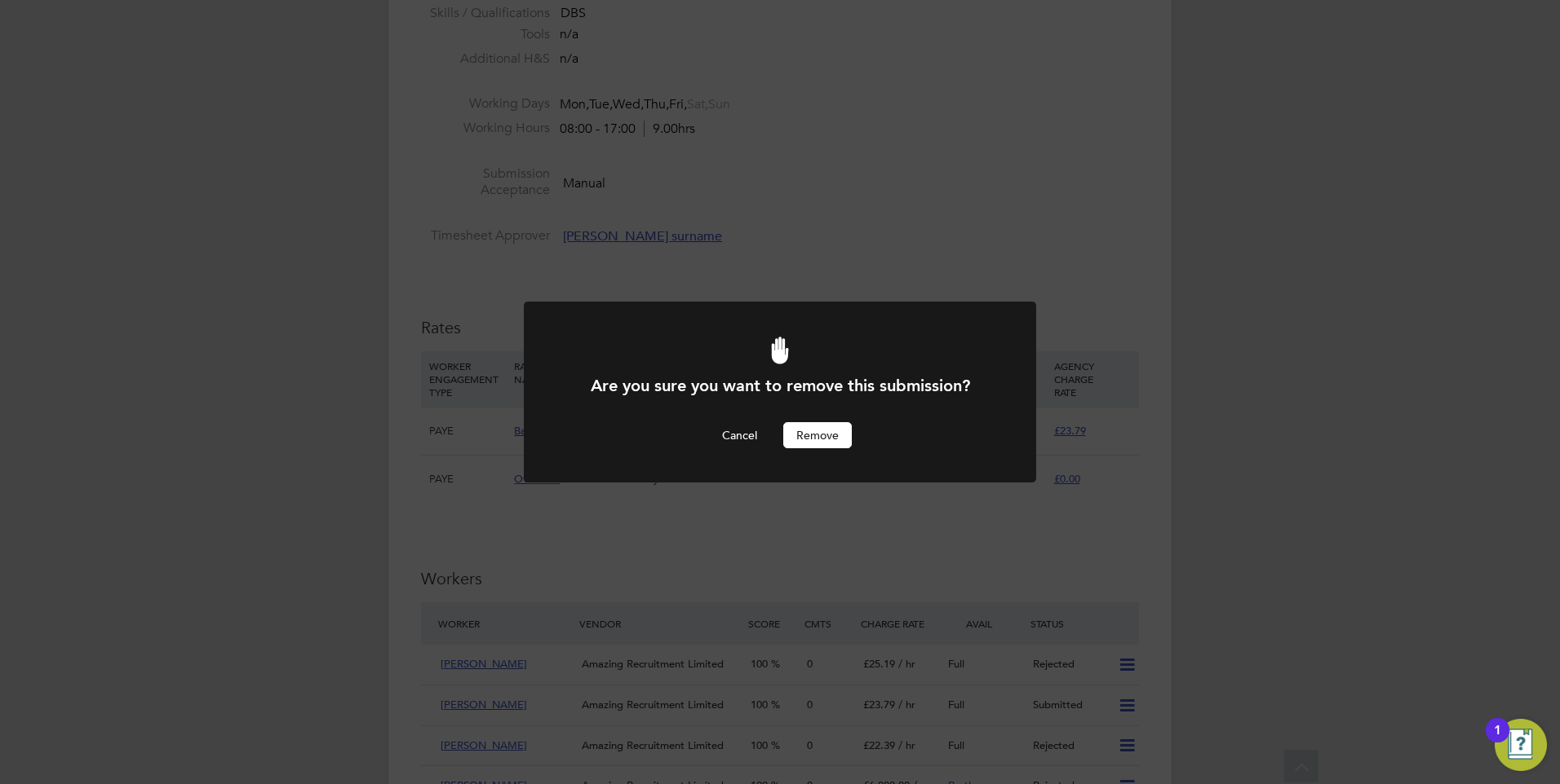
click at [819, 437] on button "Remove" at bounding box center [818, 435] width 69 height 26
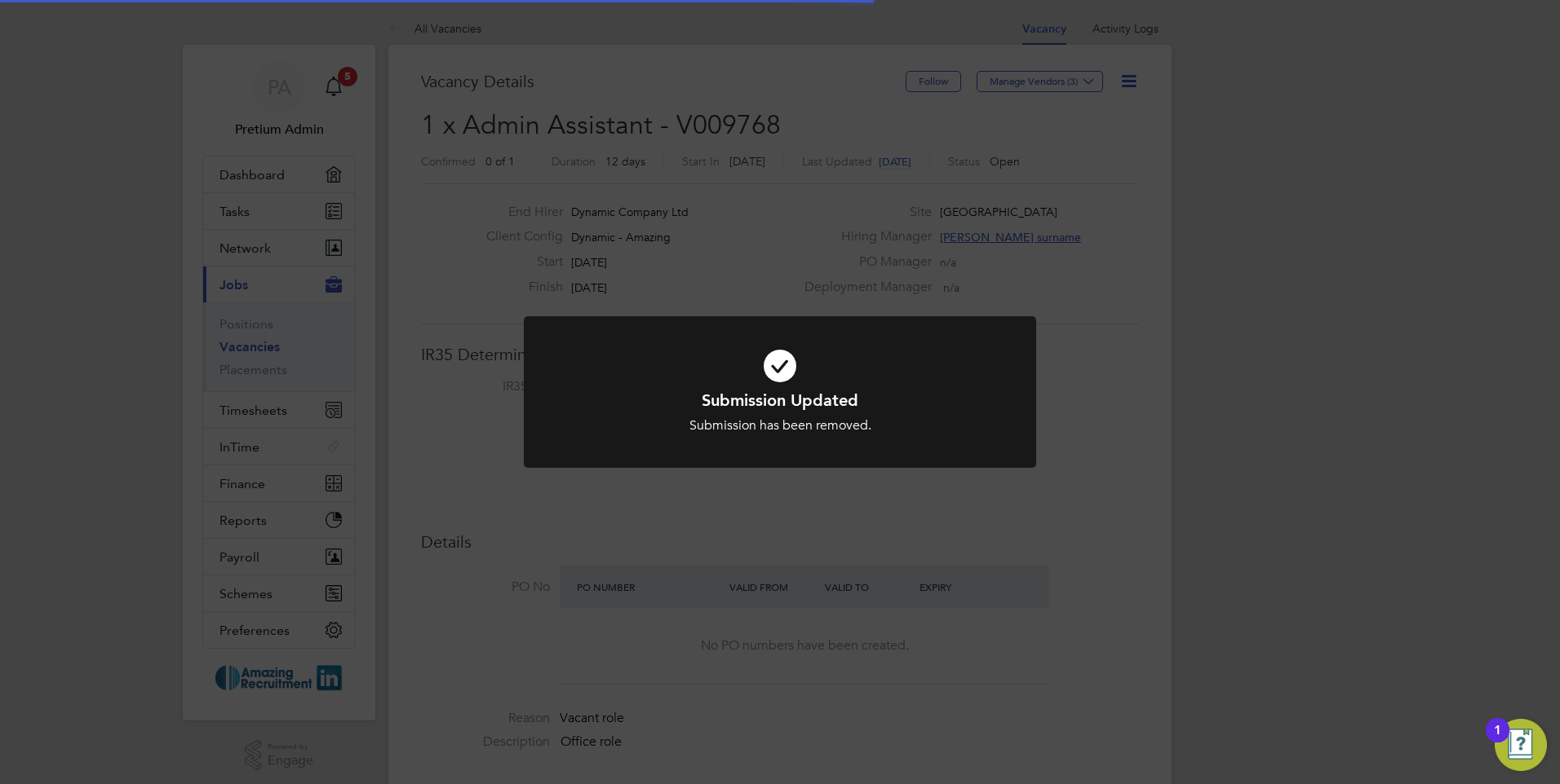
click at [961, 552] on div "Submission Updated Submission has been removed. Cancel Okay" at bounding box center [780, 392] width 1560 height 784
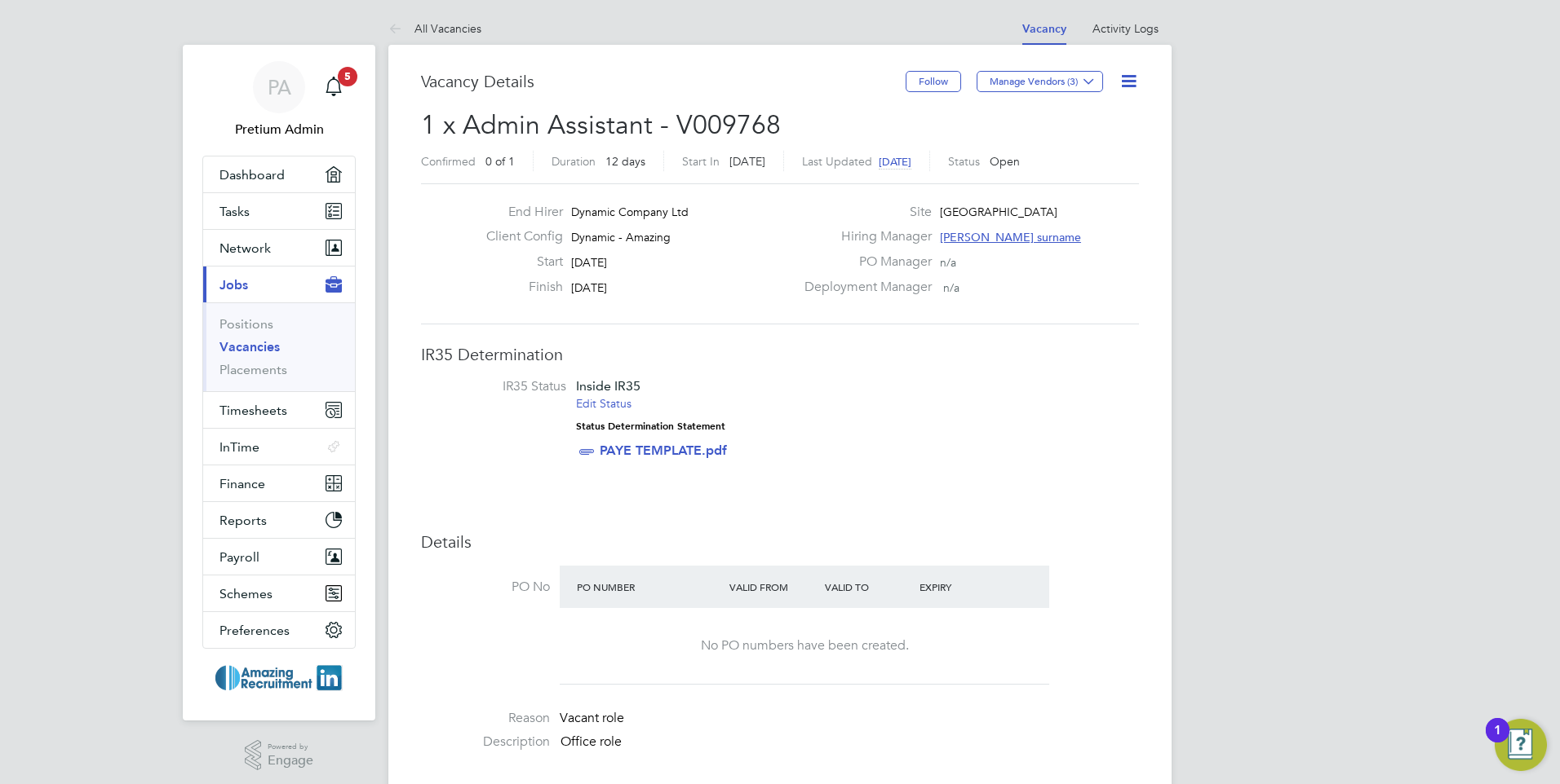
click at [267, 351] on link "Vacancies" at bounding box center [249, 347] width 60 height 15
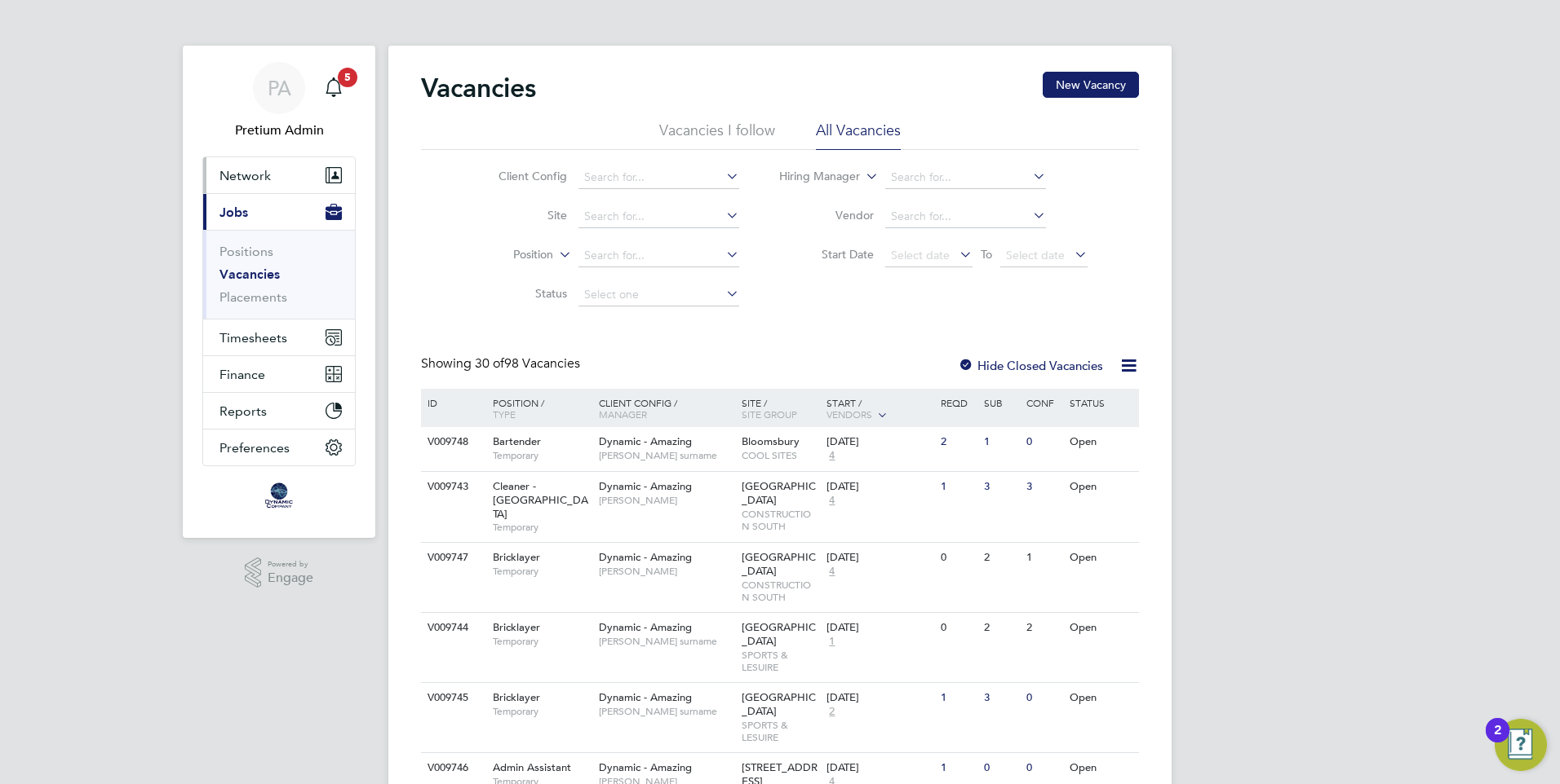
click at [262, 181] on span "Network" at bounding box center [246, 176] width 51 height 15
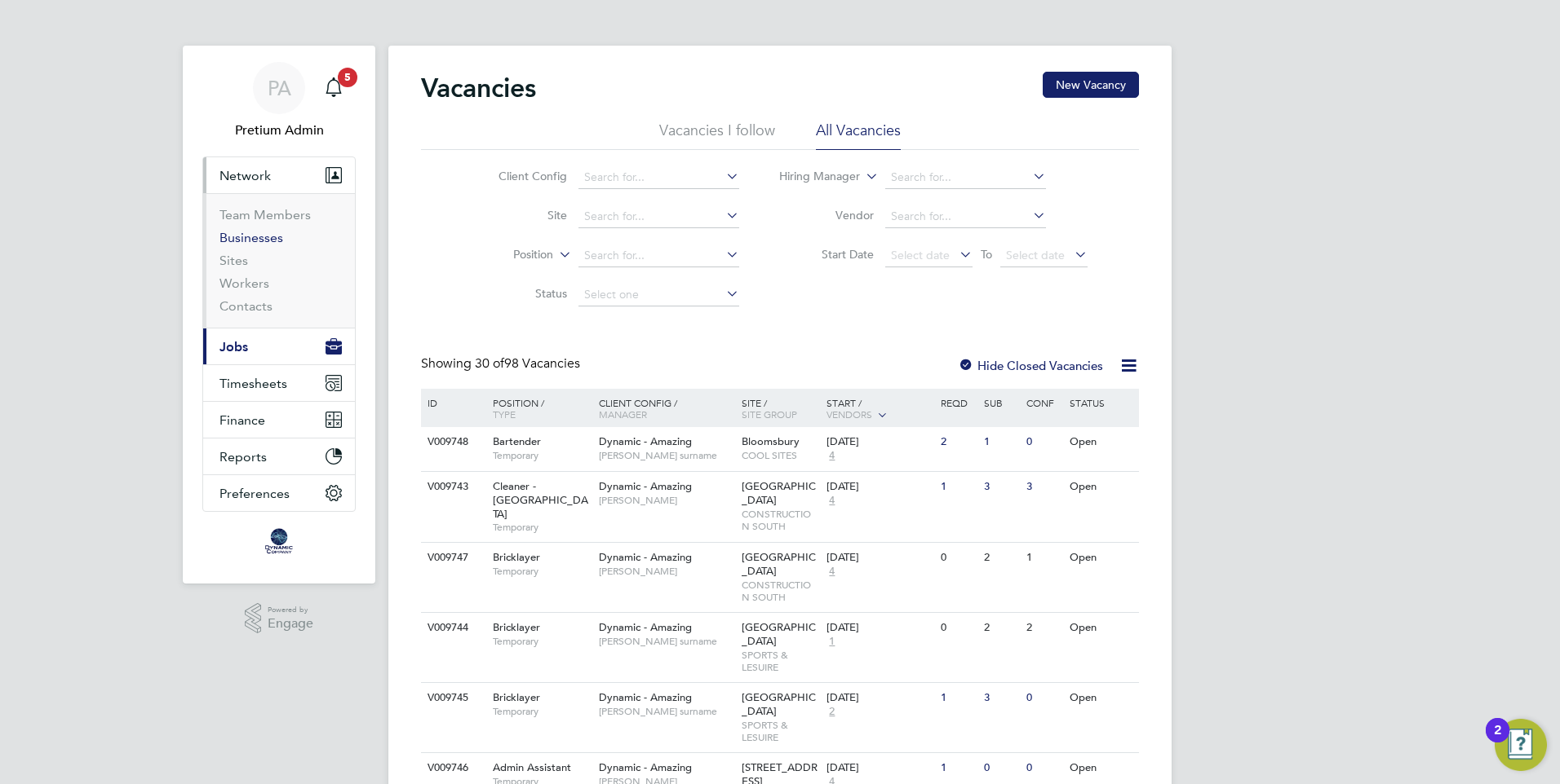
click at [255, 235] on link "Businesses" at bounding box center [251, 238] width 64 height 15
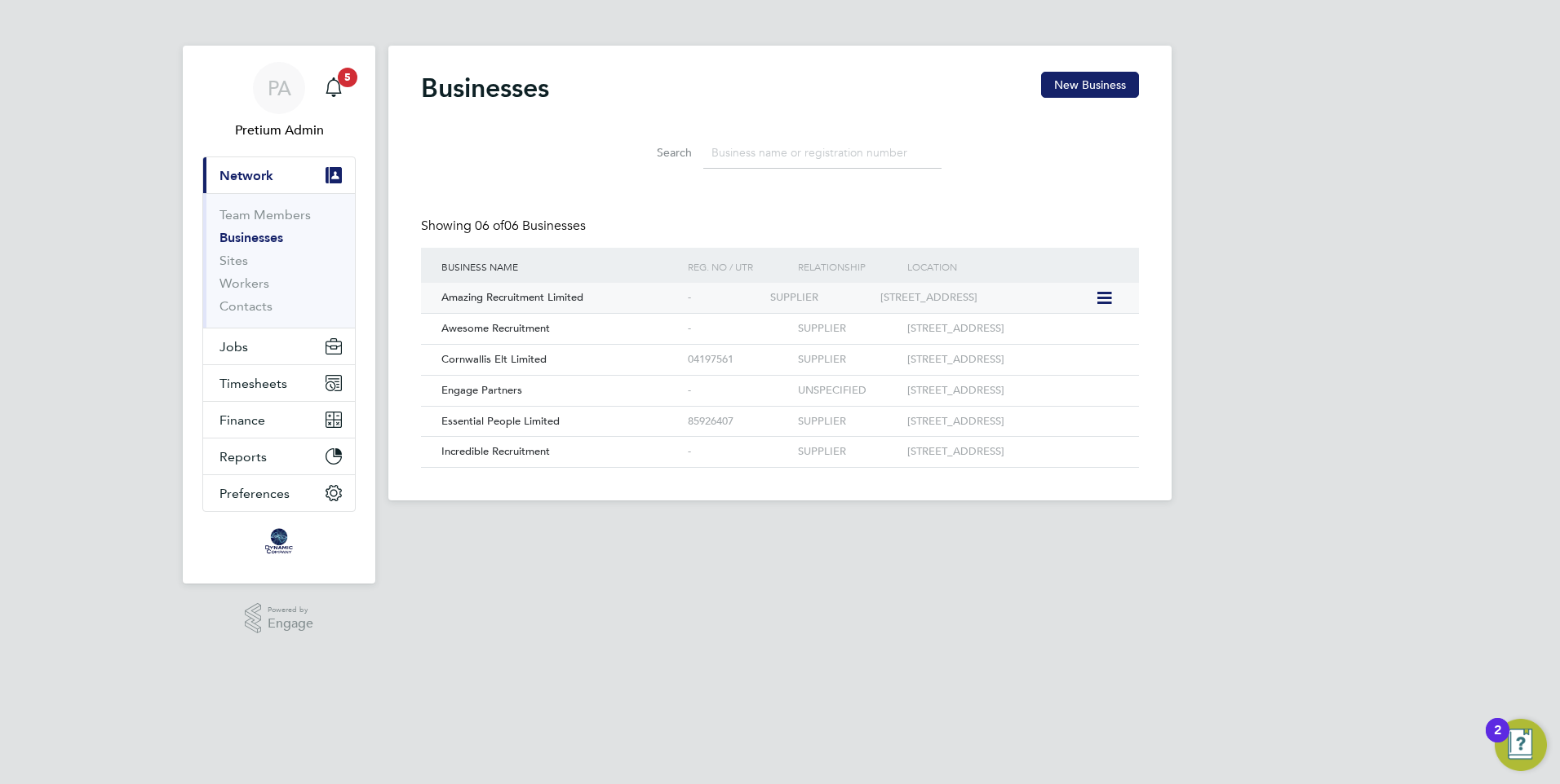
click at [713, 300] on div "-" at bounding box center [724, 298] width 83 height 30
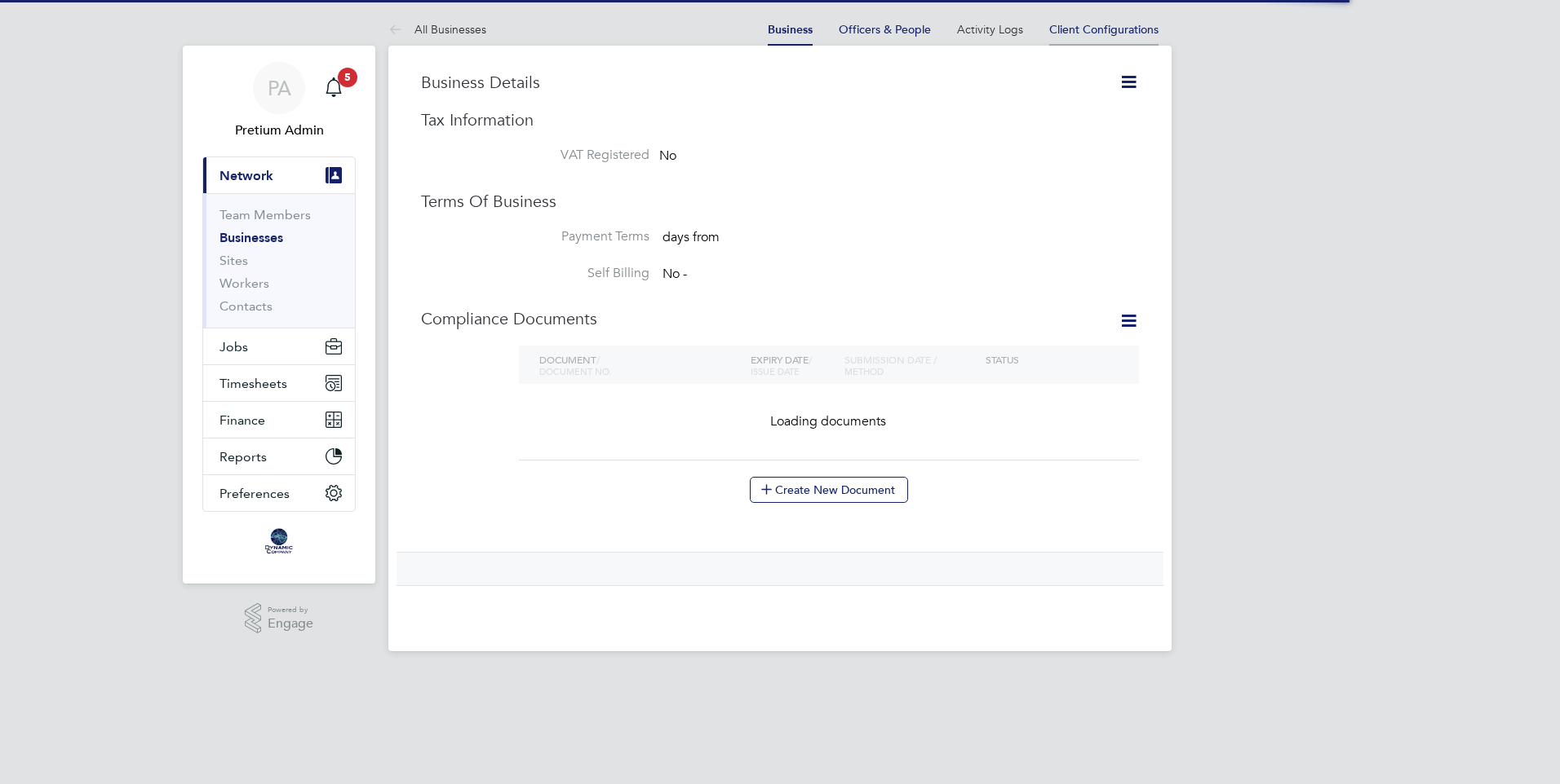
drag, startPoint x: 0, startPoint y: 0, endPoint x: 1126, endPoint y: 37, distance: 1126.6
click at [1126, 37] on li "Client Configurations" at bounding box center [1103, 29] width 109 height 32
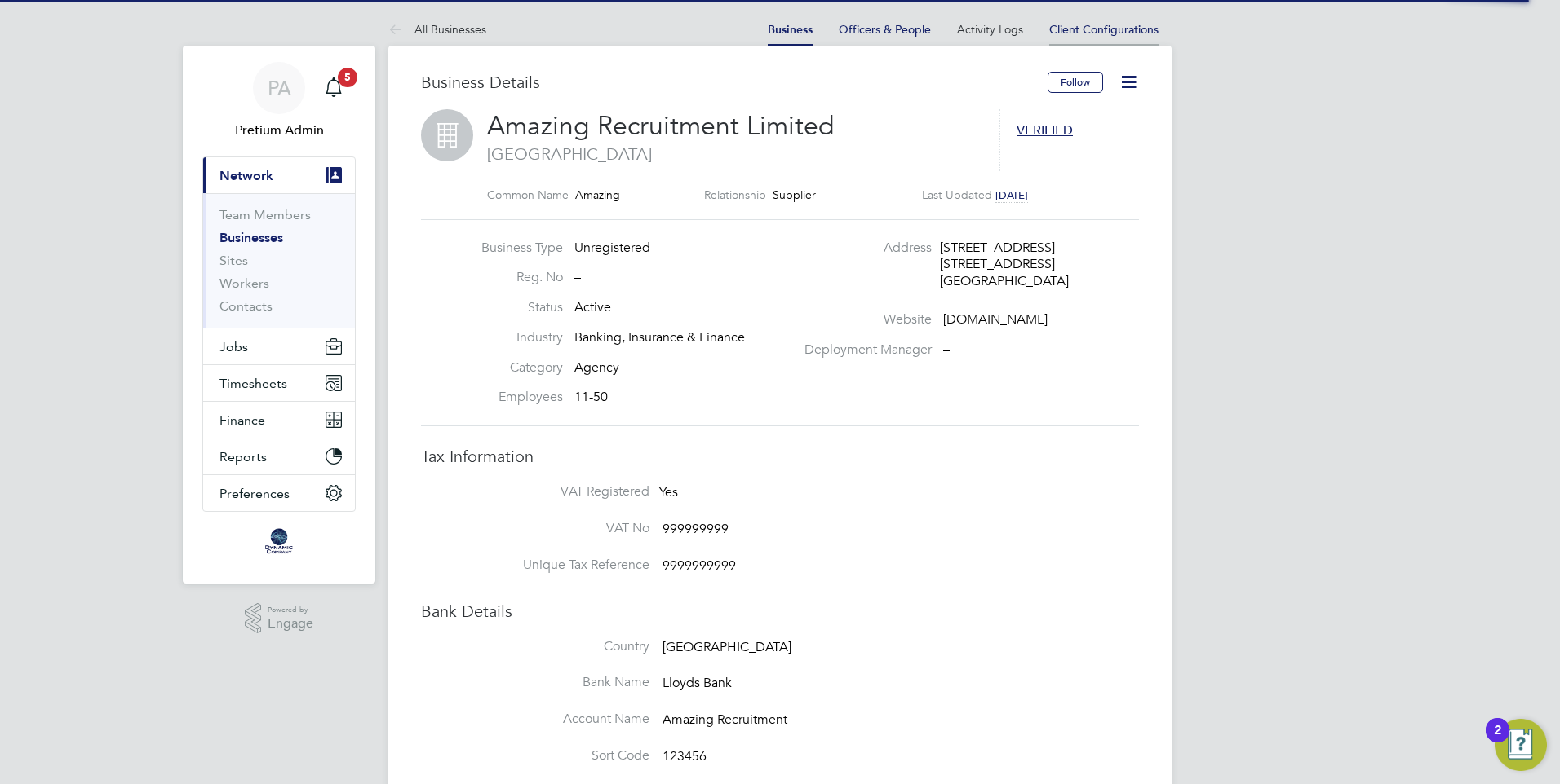
click at [1090, 20] on li "Client Configurations" at bounding box center [1103, 29] width 109 height 32
click at [1089, 28] on span "Client Configurations" at bounding box center [1103, 29] width 109 height 14
click at [1131, 88] on icon at bounding box center [1128, 81] width 20 height 20
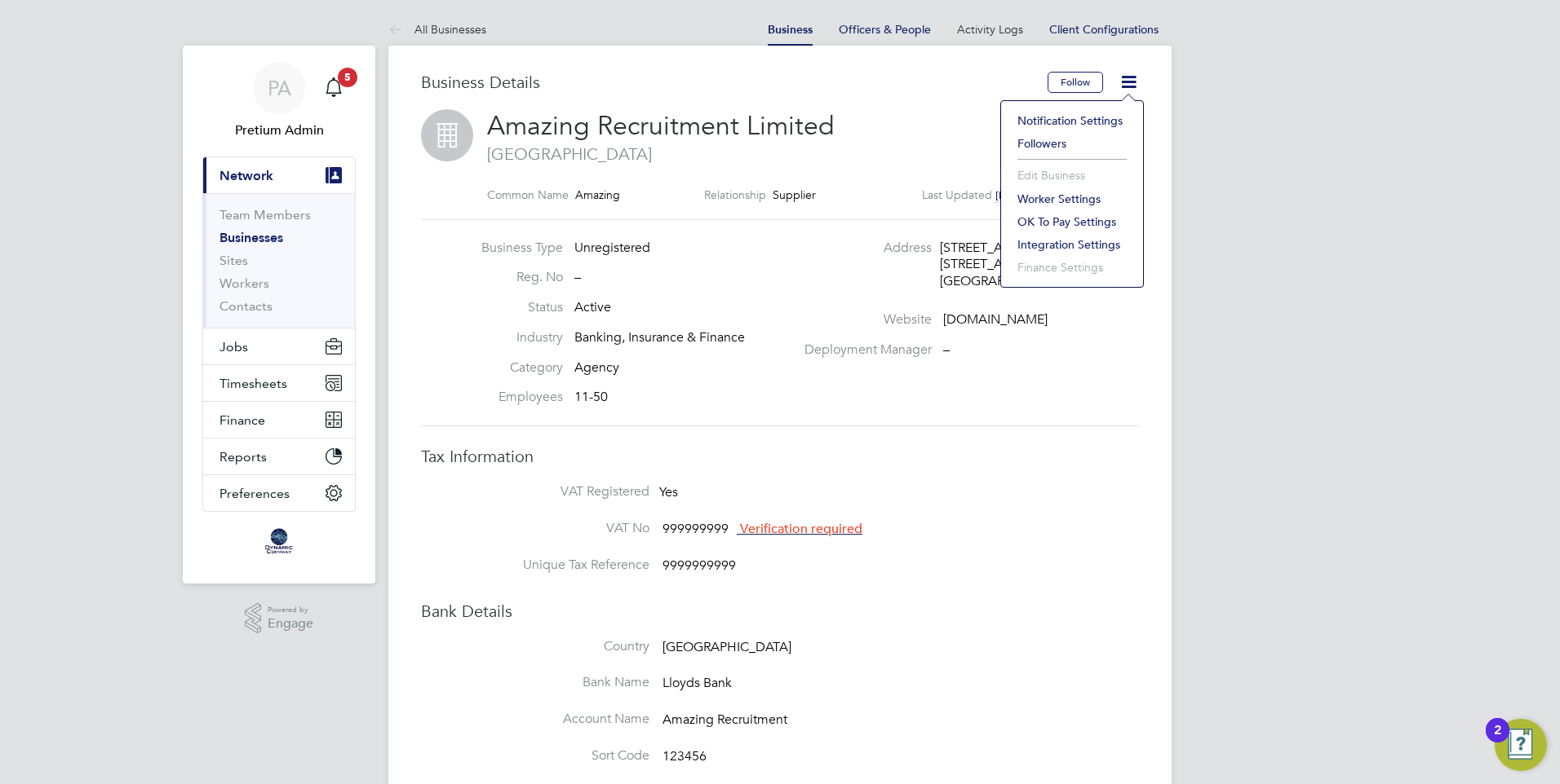
click at [942, 134] on h2 "Amazing Recruitment Limited [GEOGRAPHIC_DATA]" at bounding box center [735, 137] width 496 height 55
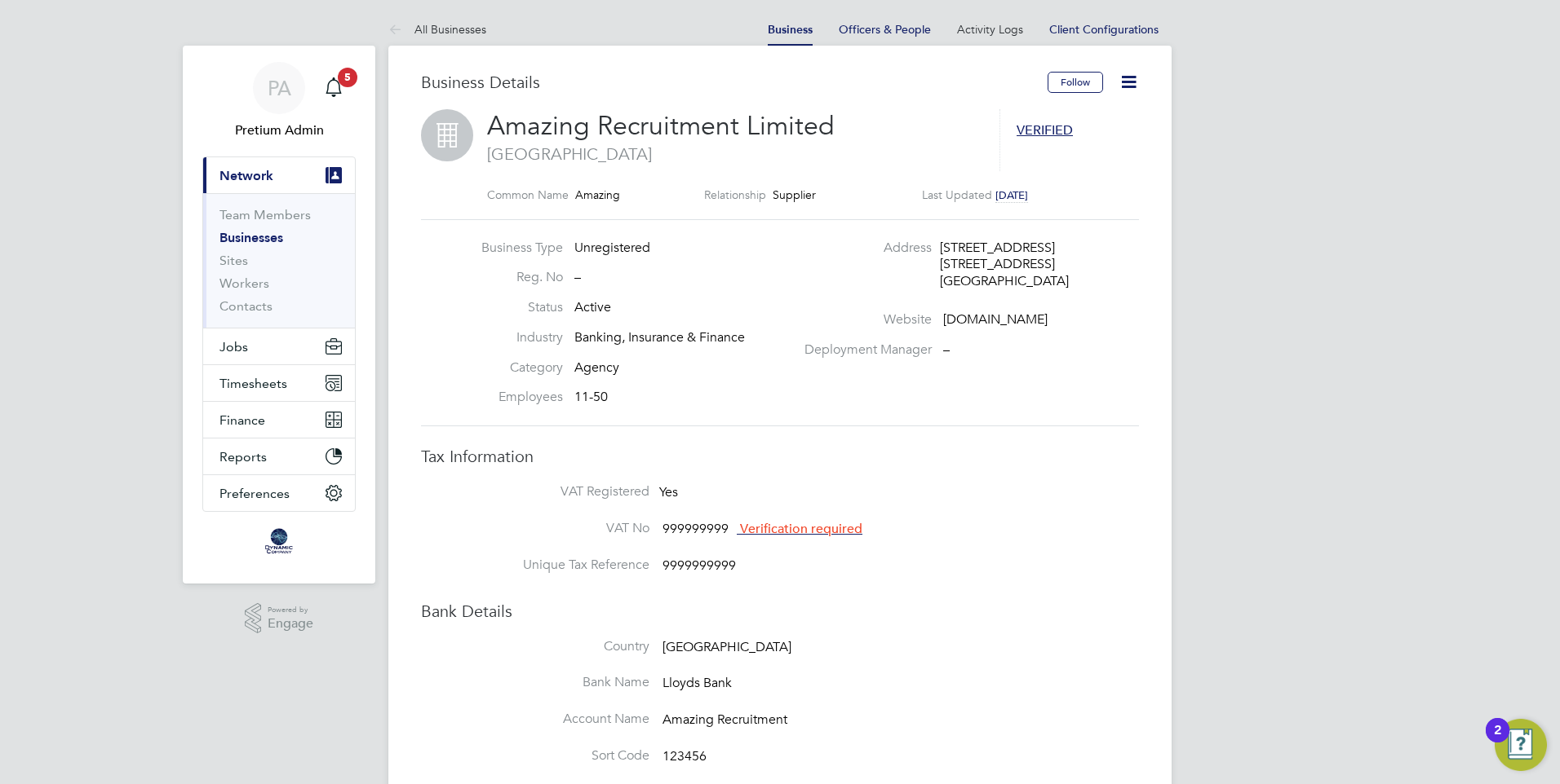
click at [257, 239] on link "Businesses" at bounding box center [251, 238] width 64 height 15
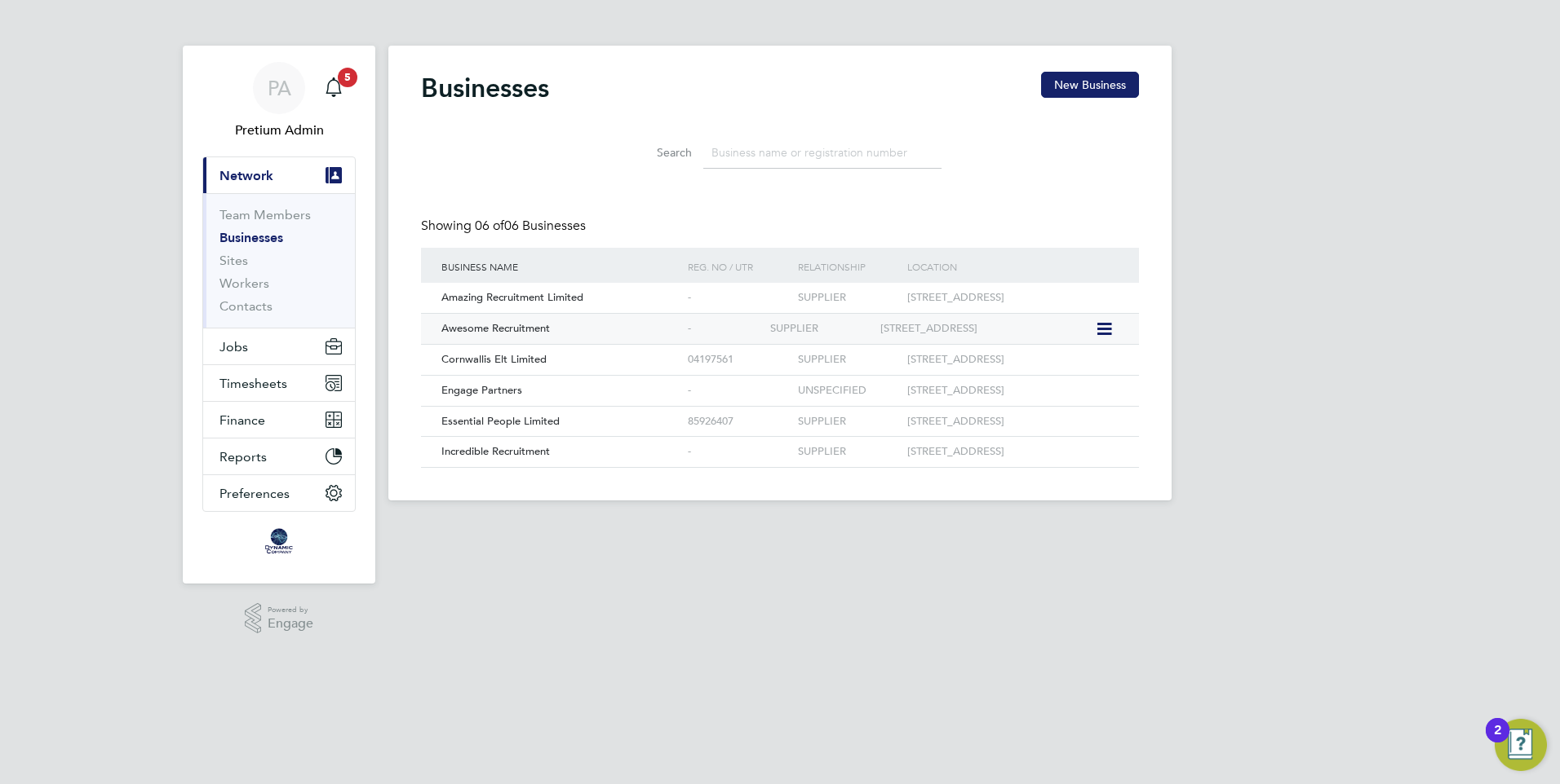
click at [545, 334] on span "Awesome Recruitment" at bounding box center [496, 328] width 109 height 14
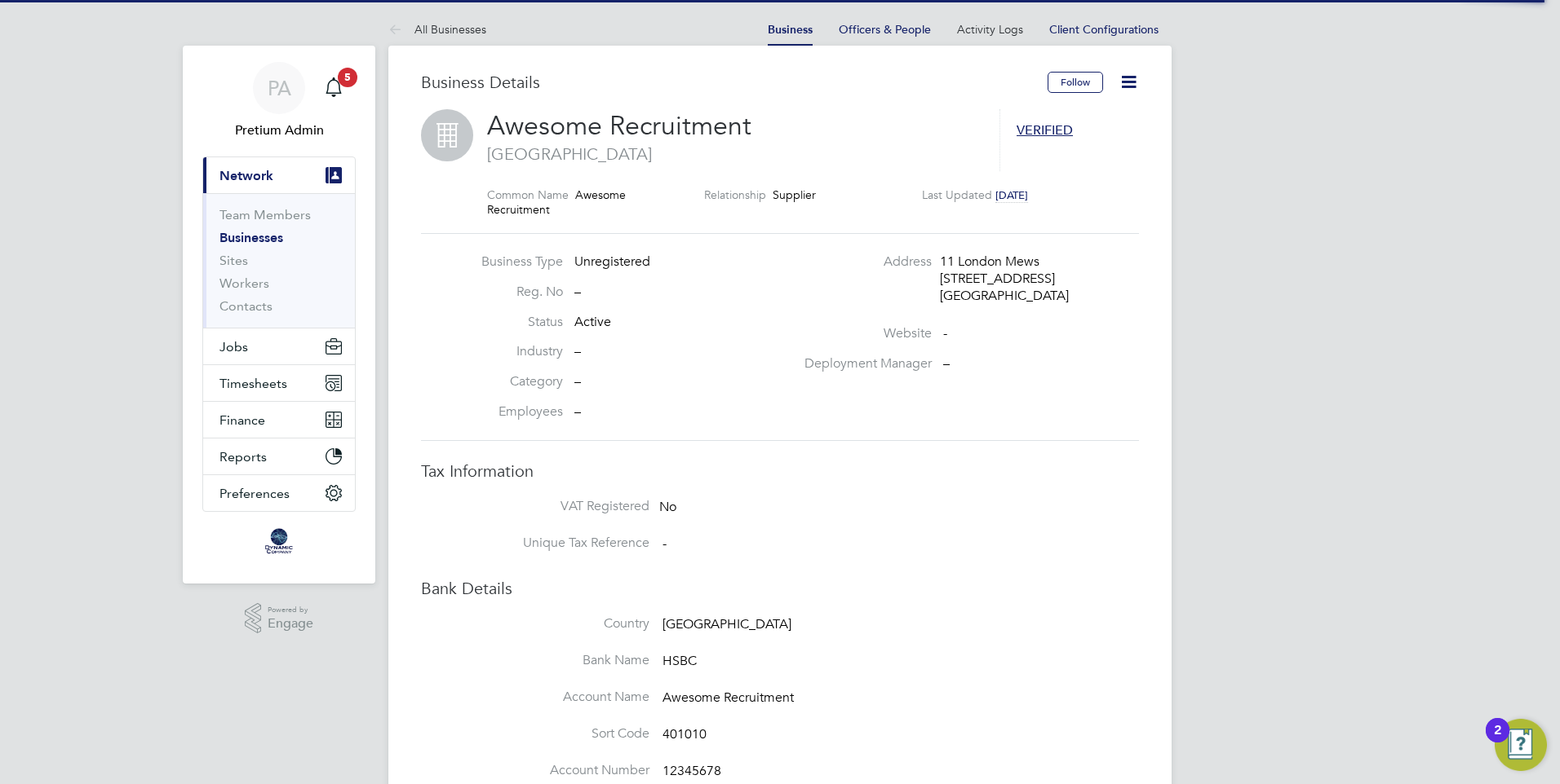
click at [1126, 86] on icon at bounding box center [1128, 81] width 20 height 20
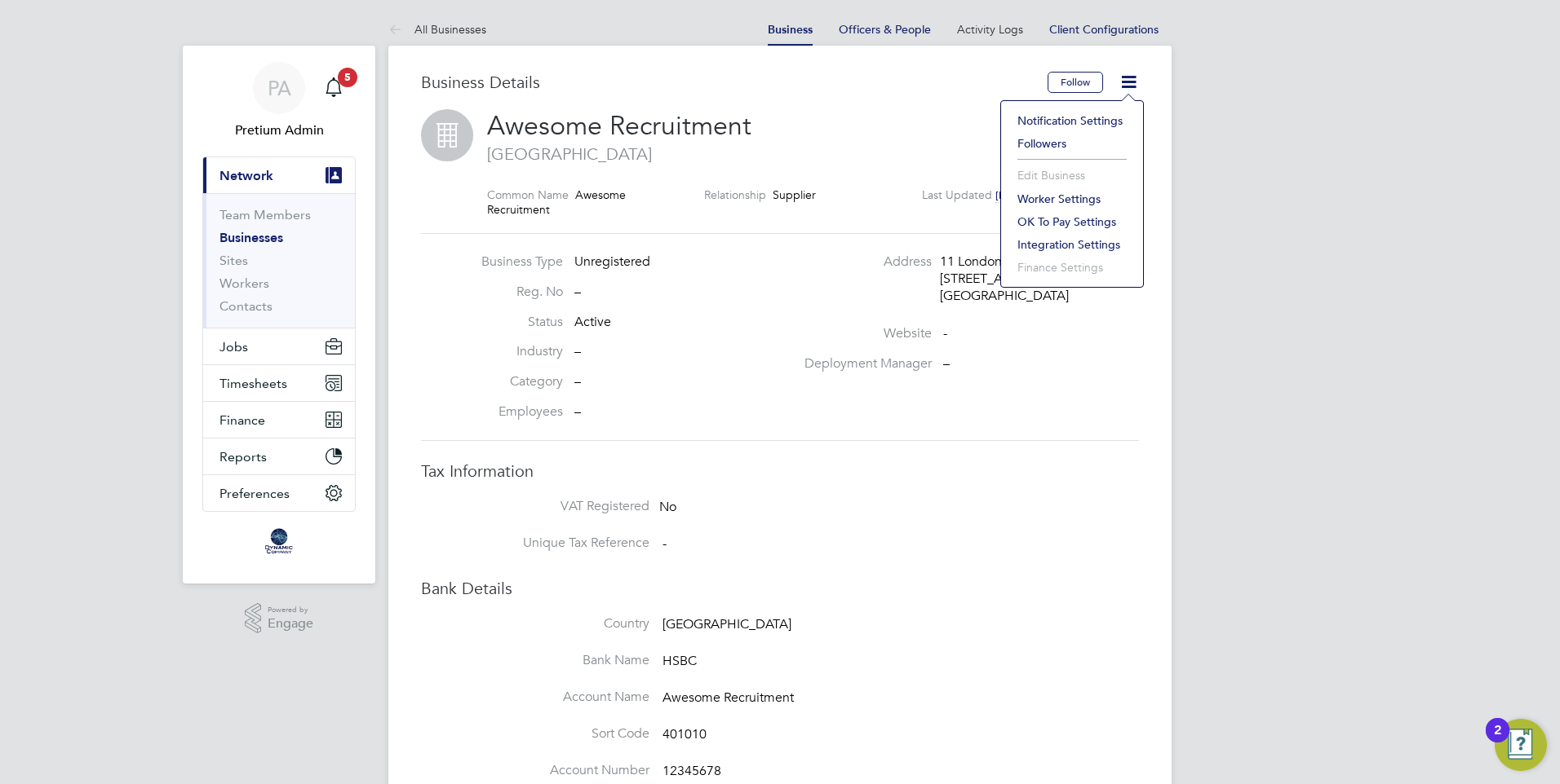
click at [865, 133] on h2 "Awesome Recruitment [GEOGRAPHIC_DATA]" at bounding box center [735, 137] width 496 height 55
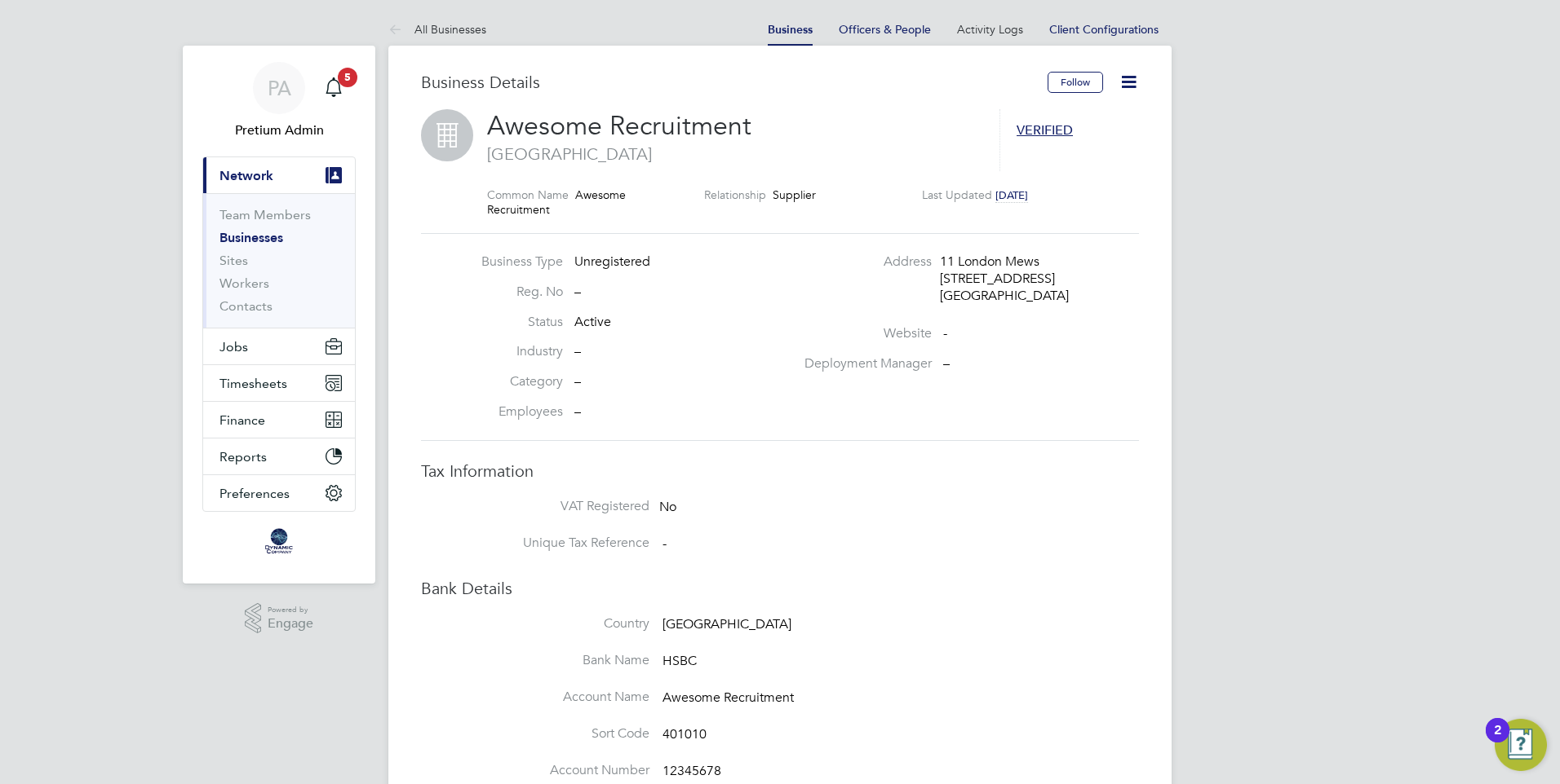
click at [268, 237] on link "Businesses" at bounding box center [251, 238] width 64 height 15
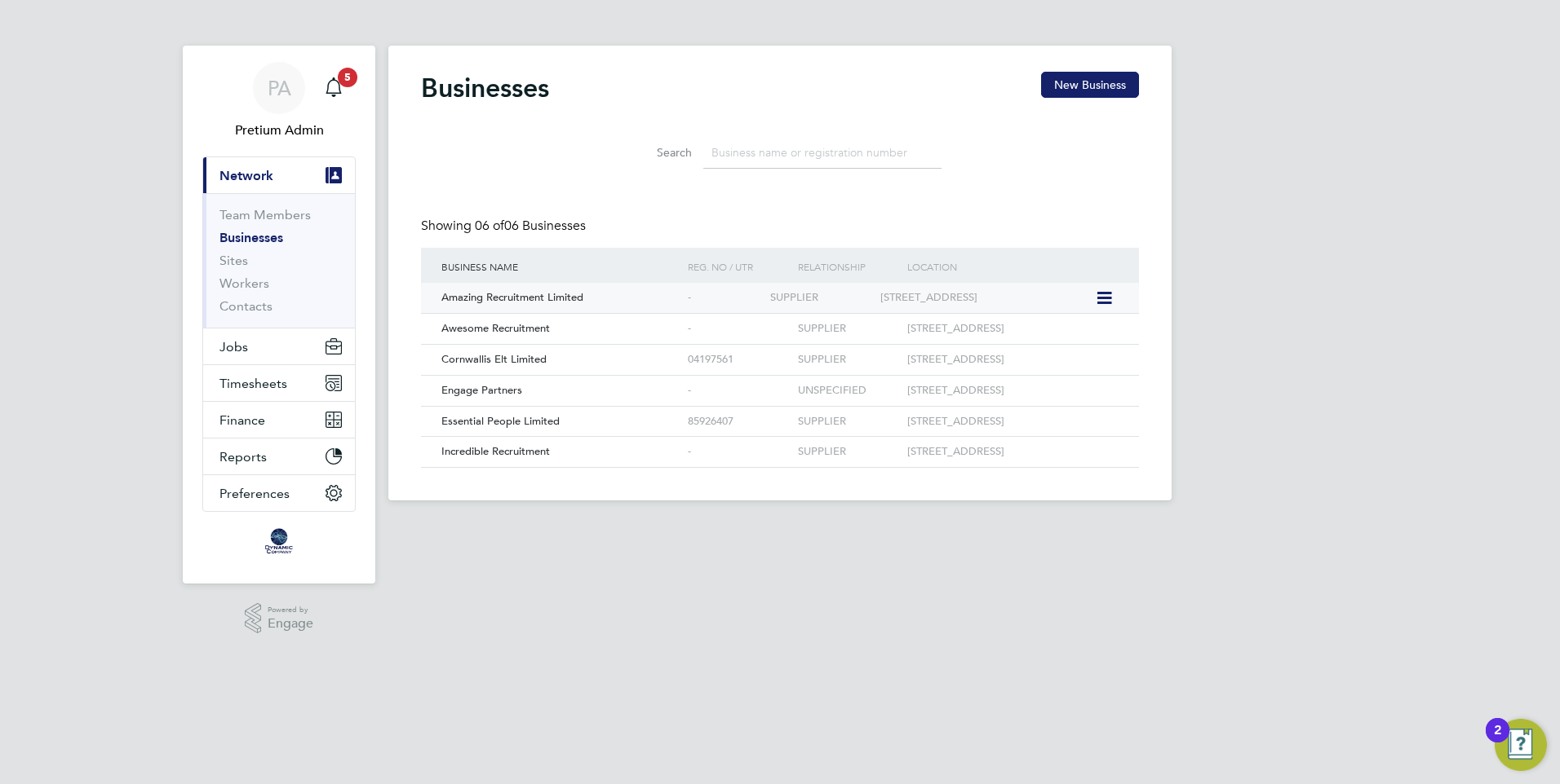
click at [651, 297] on div "Amazing Recruitment Limited" at bounding box center [560, 298] width 247 height 30
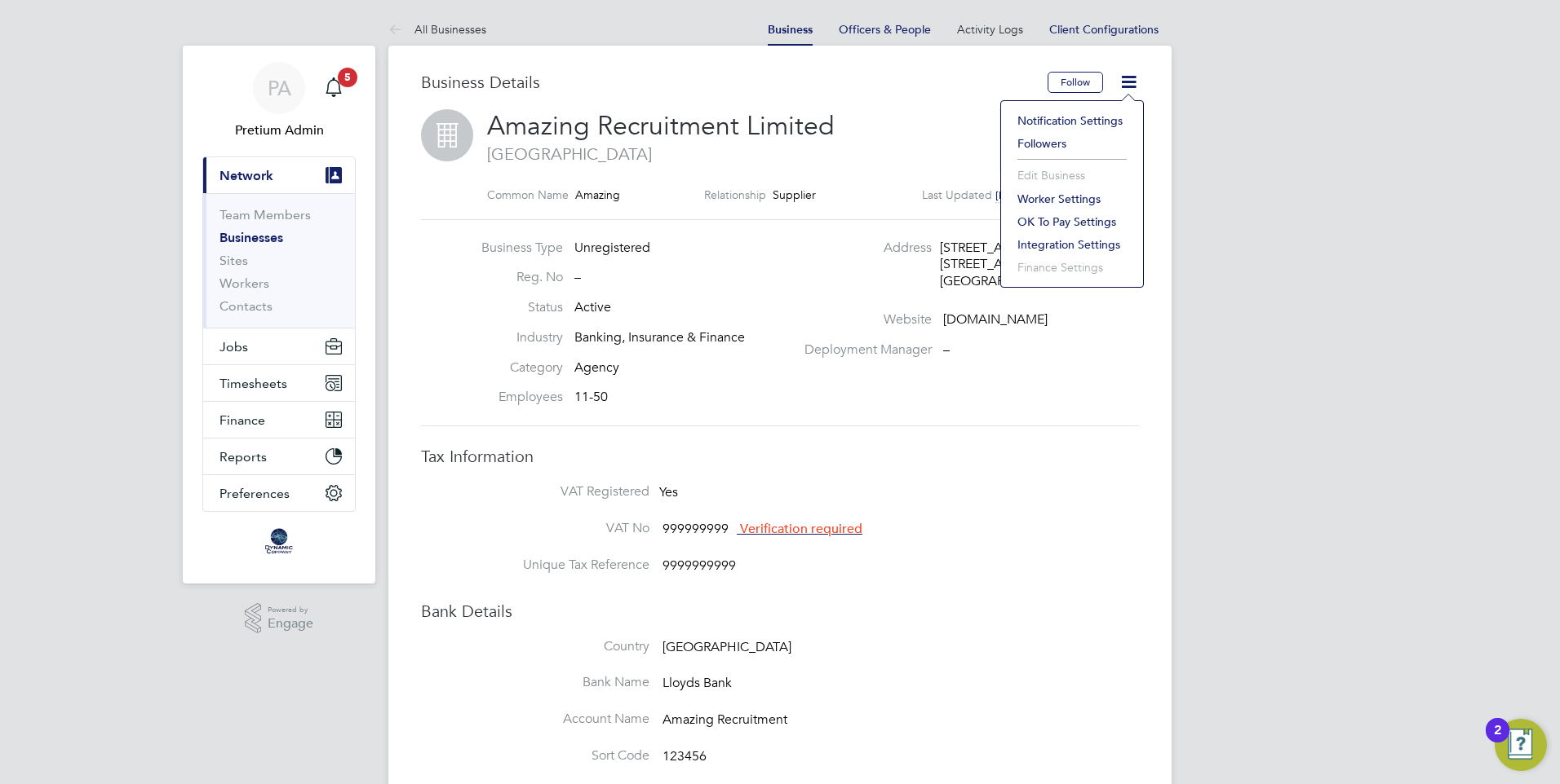
click at [1030, 195] on li "Worker Settings" at bounding box center [1072, 199] width 126 height 23
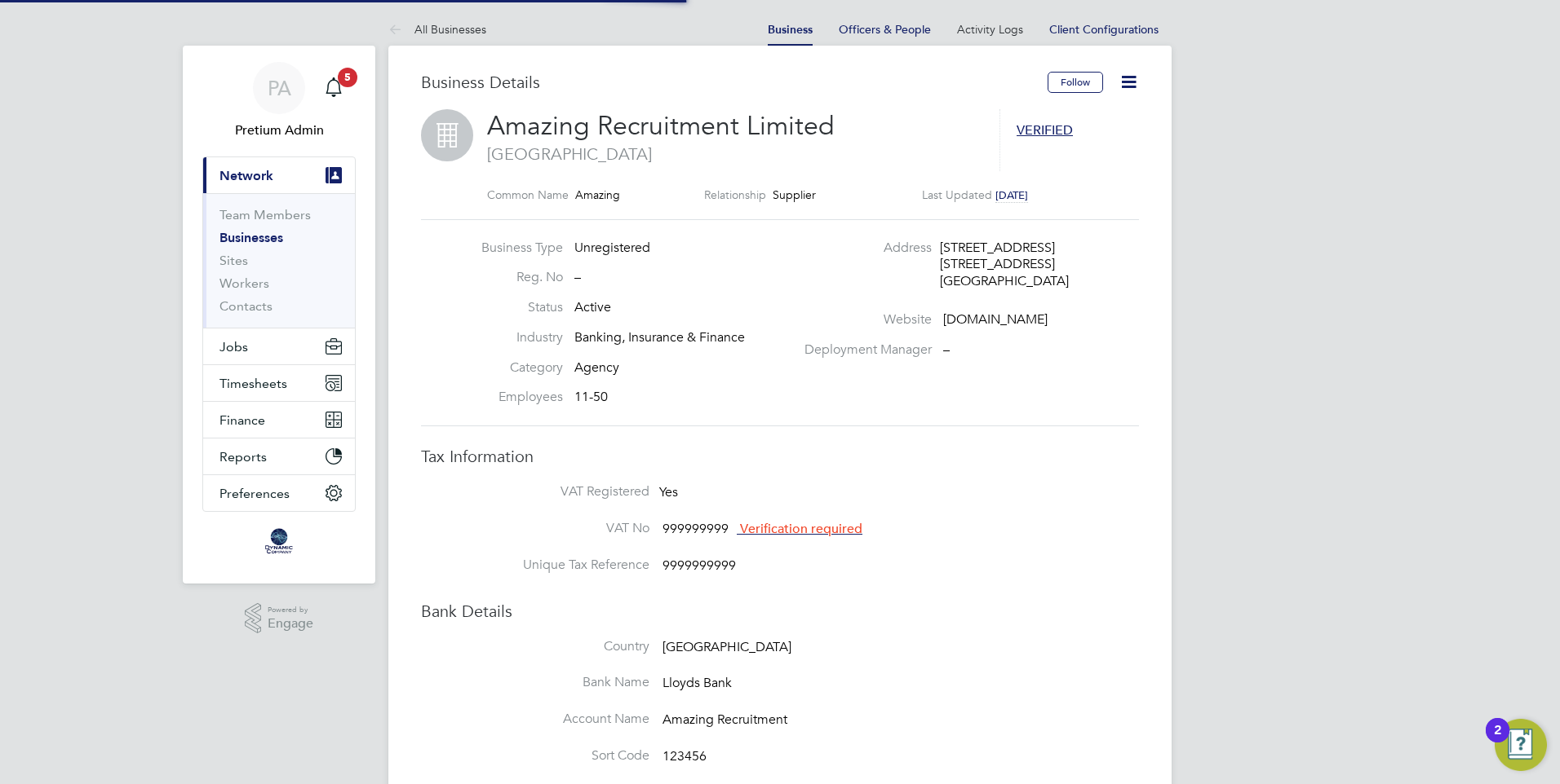
type input "Mandatory"
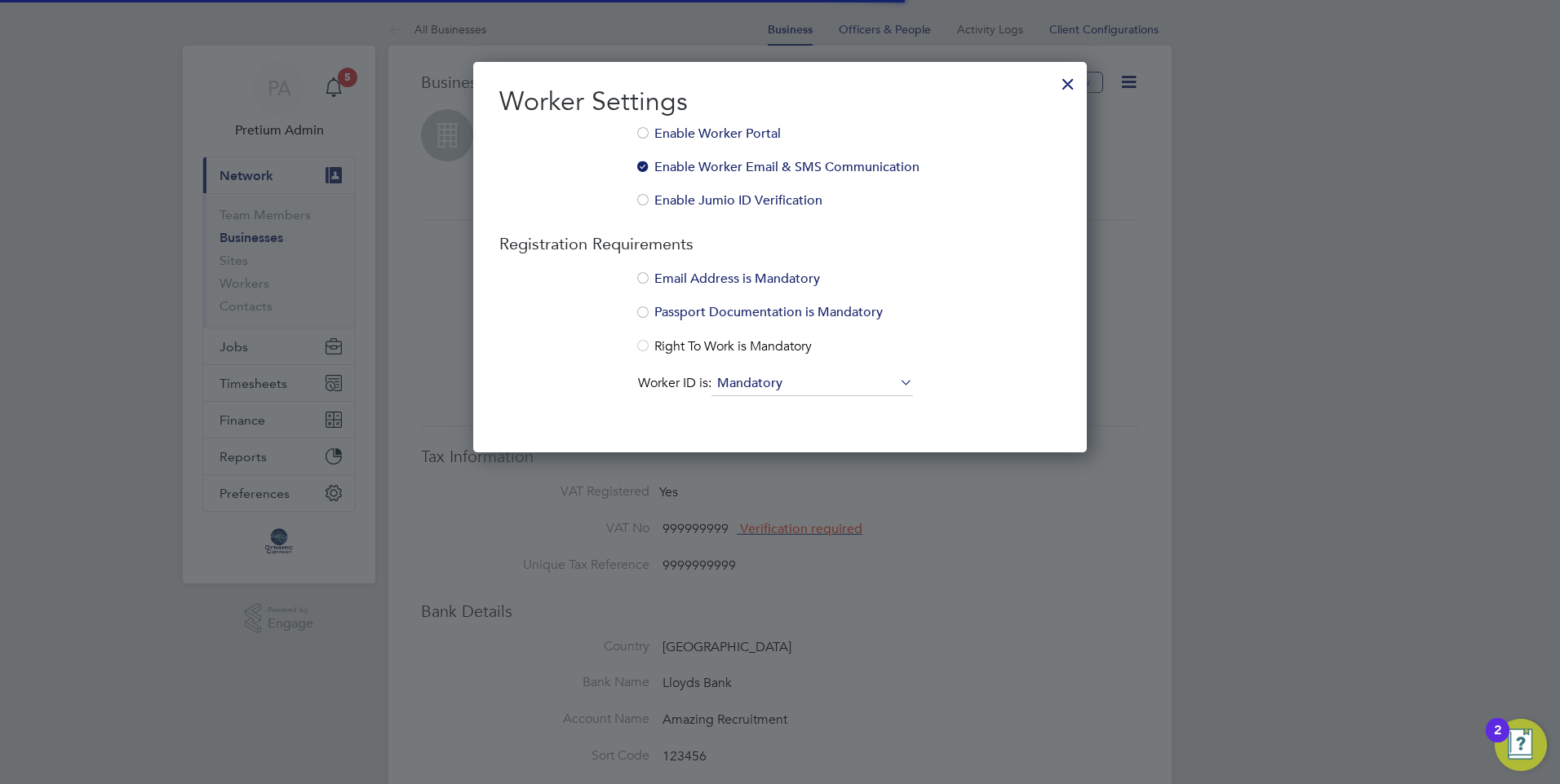
scroll to position [391, 614]
click at [859, 383] on input "Mandatory" at bounding box center [812, 384] width 202 height 25
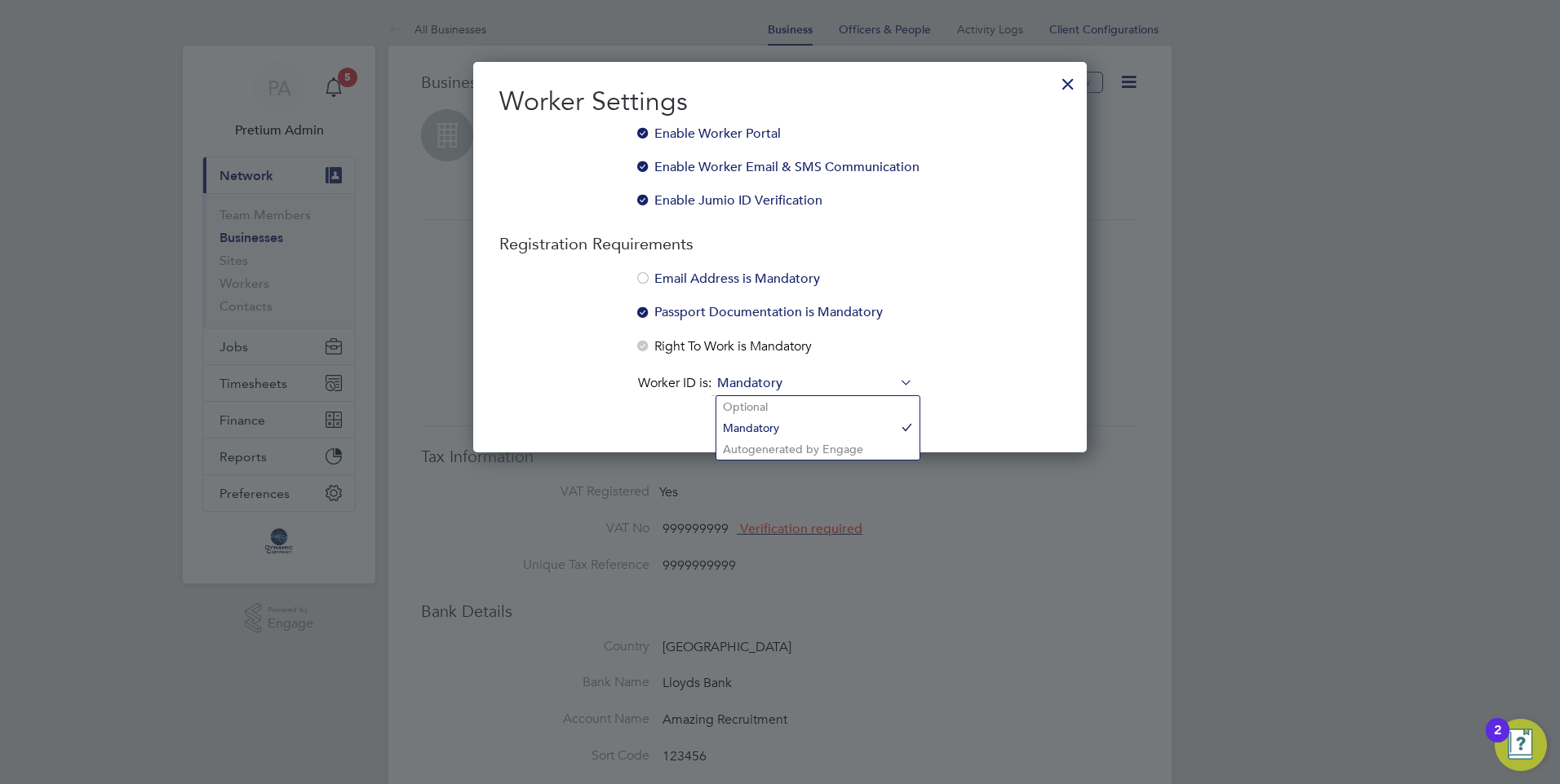
click at [917, 332] on li "Passport Documentation is Mandatory" at bounding box center [780, 321] width 562 height 33
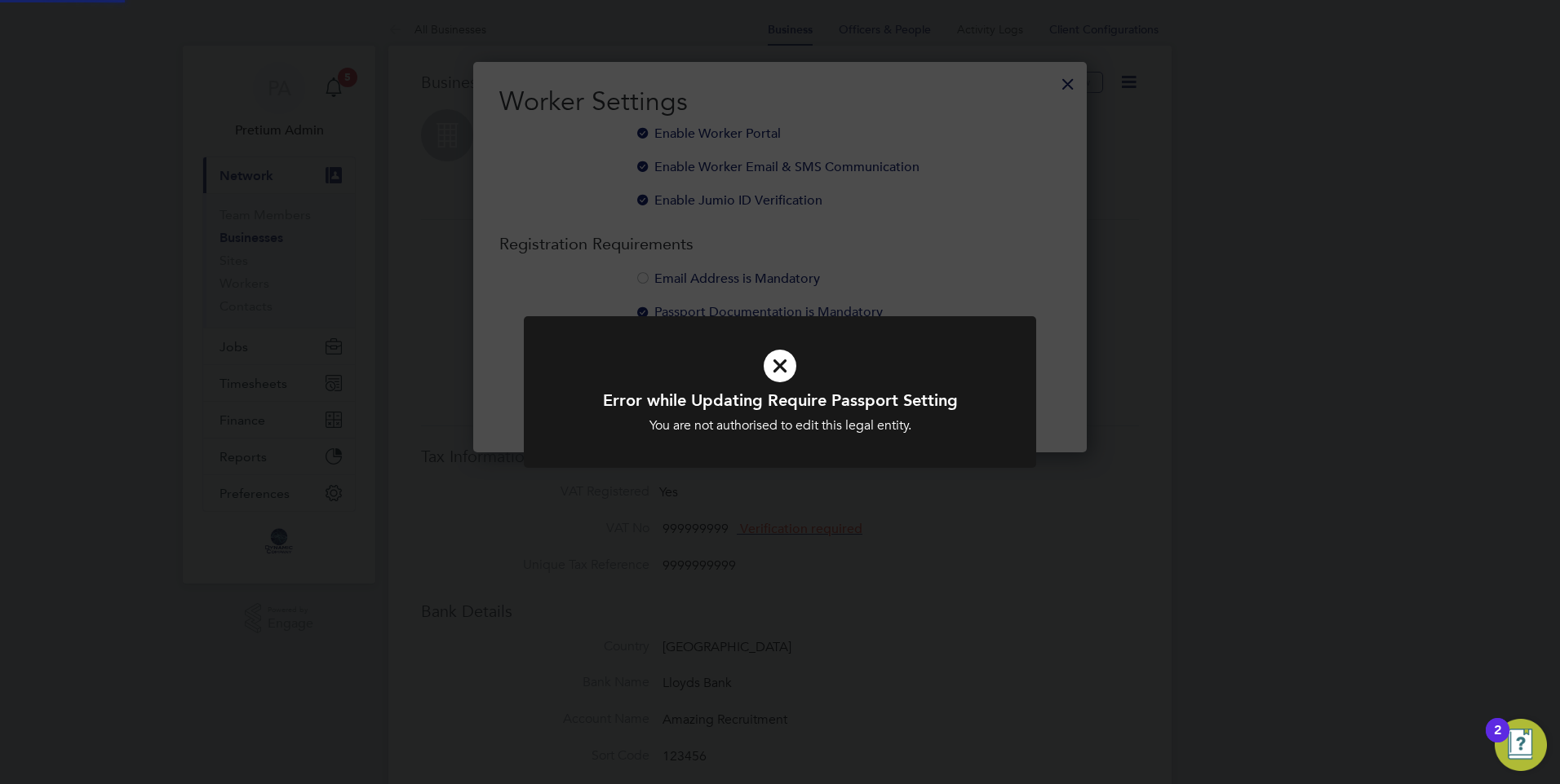
click at [1001, 191] on div "Error while Updating Require Passport Setting You are not authorised to edit th…" at bounding box center [780, 392] width 1560 height 784
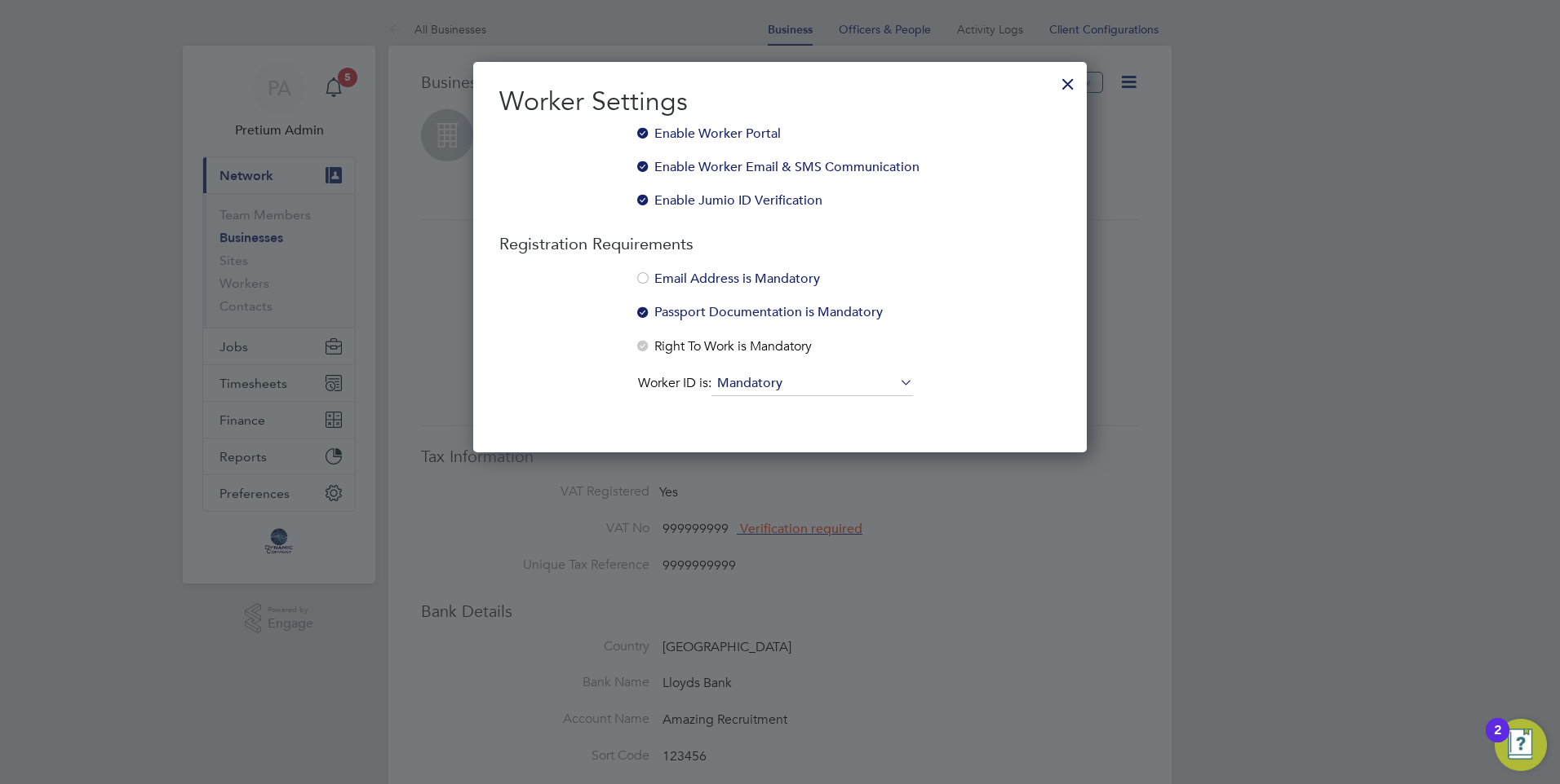
click at [1063, 87] on div at bounding box center [1067, 80] width 30 height 29
